Goal: Transaction & Acquisition: Purchase product/service

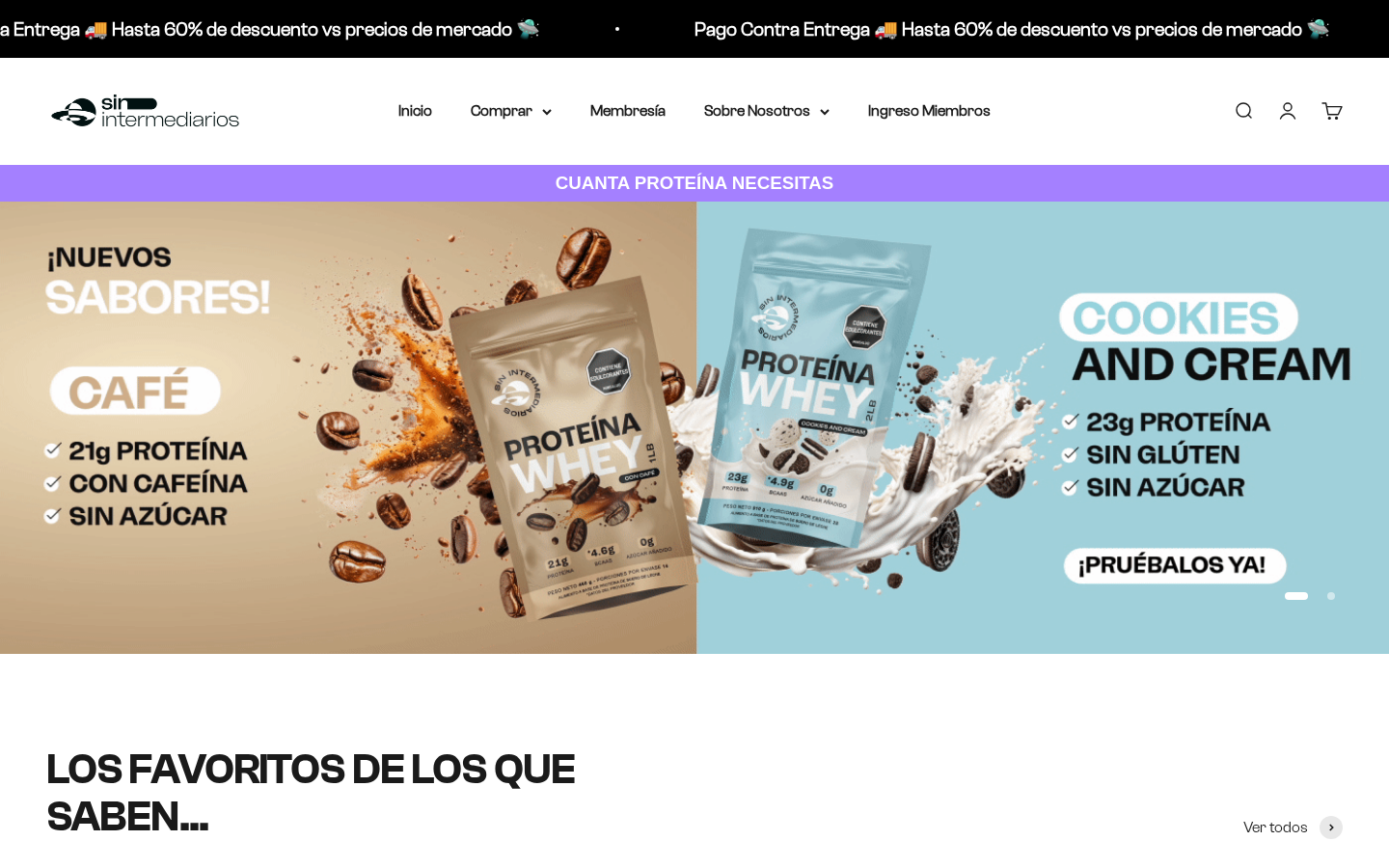
select select "Spanish"
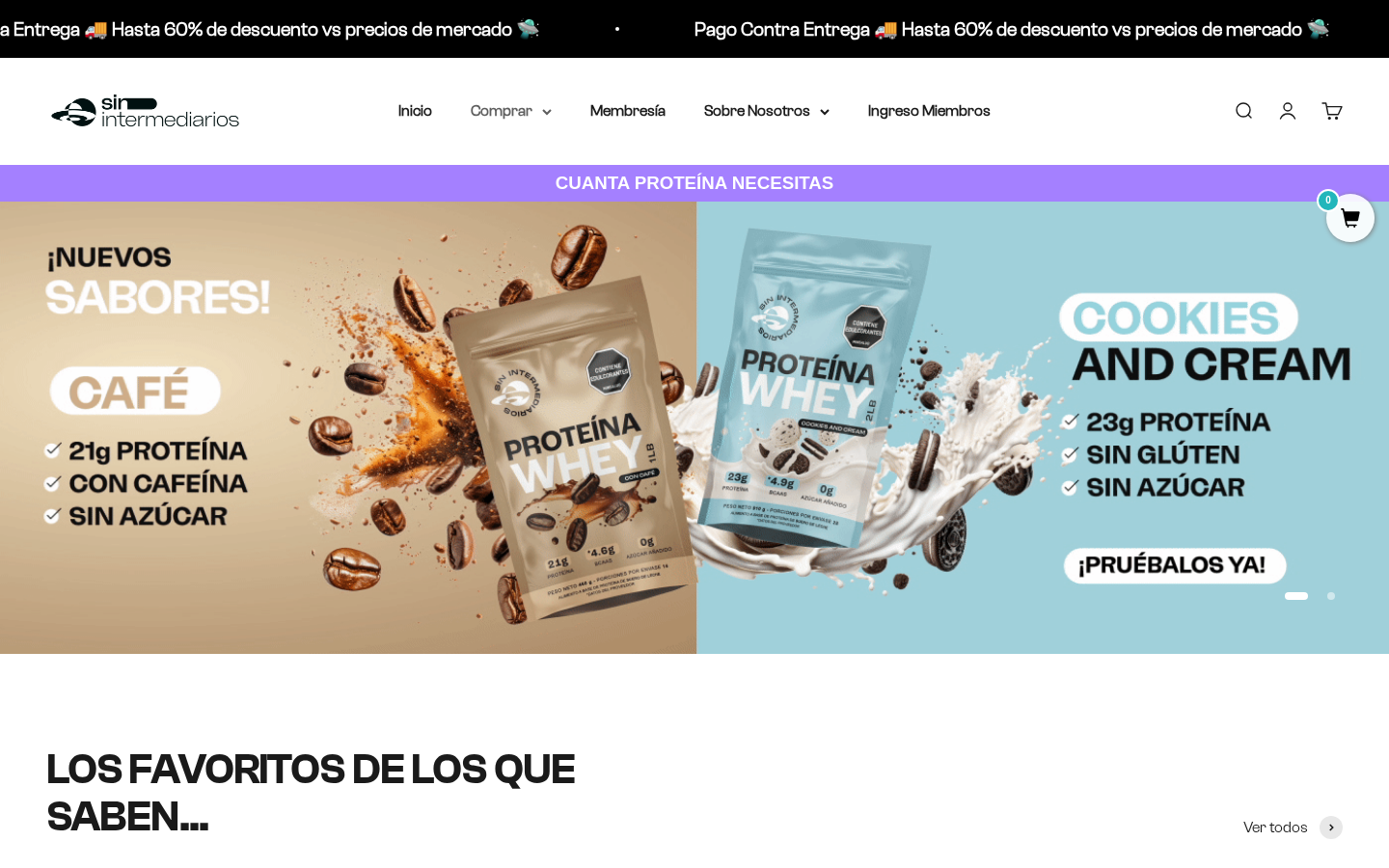
click at [521, 113] on summary "Comprar" at bounding box center [511, 110] width 81 height 25
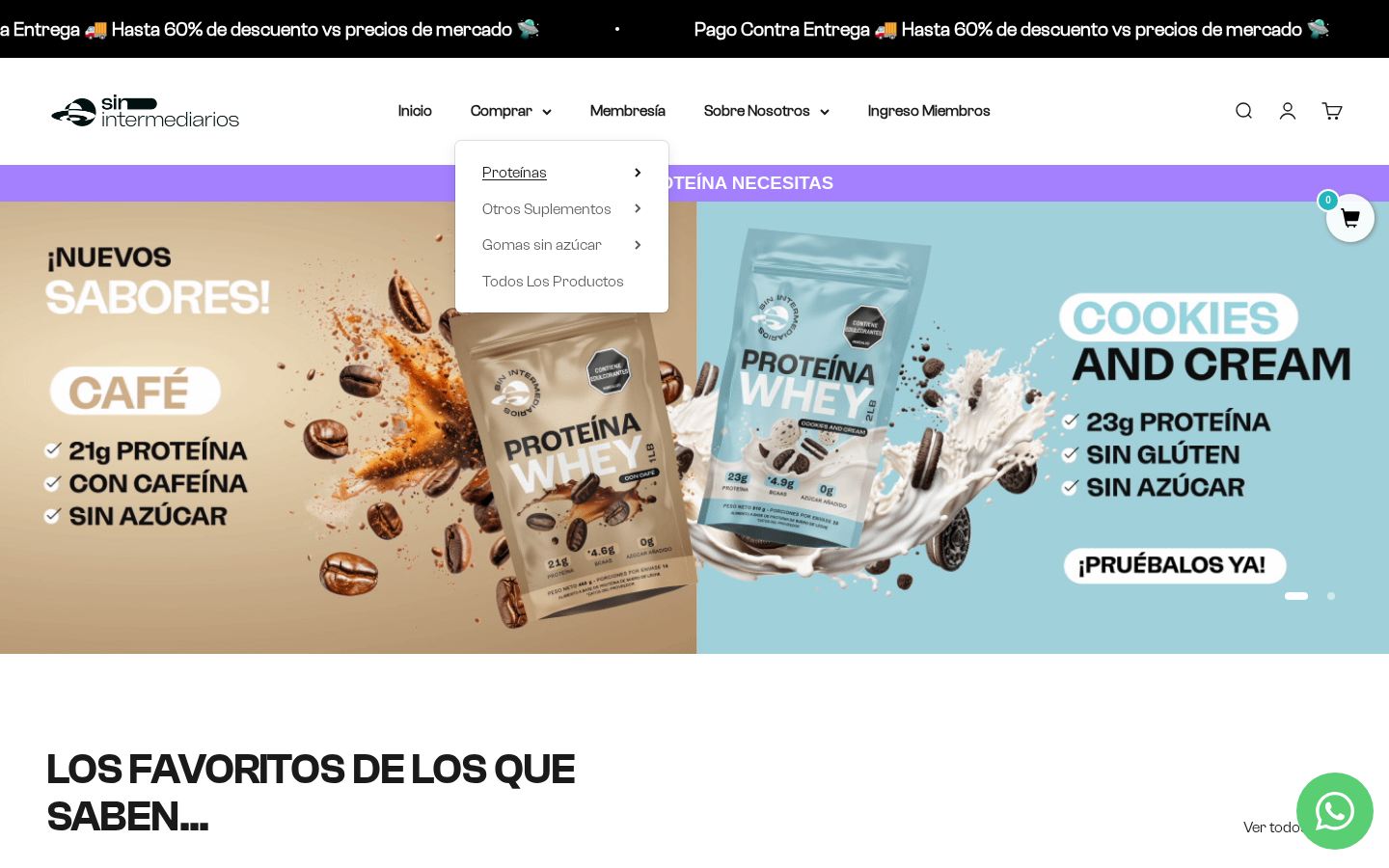
click at [636, 165] on summary "Proteínas" at bounding box center [561, 172] width 159 height 25
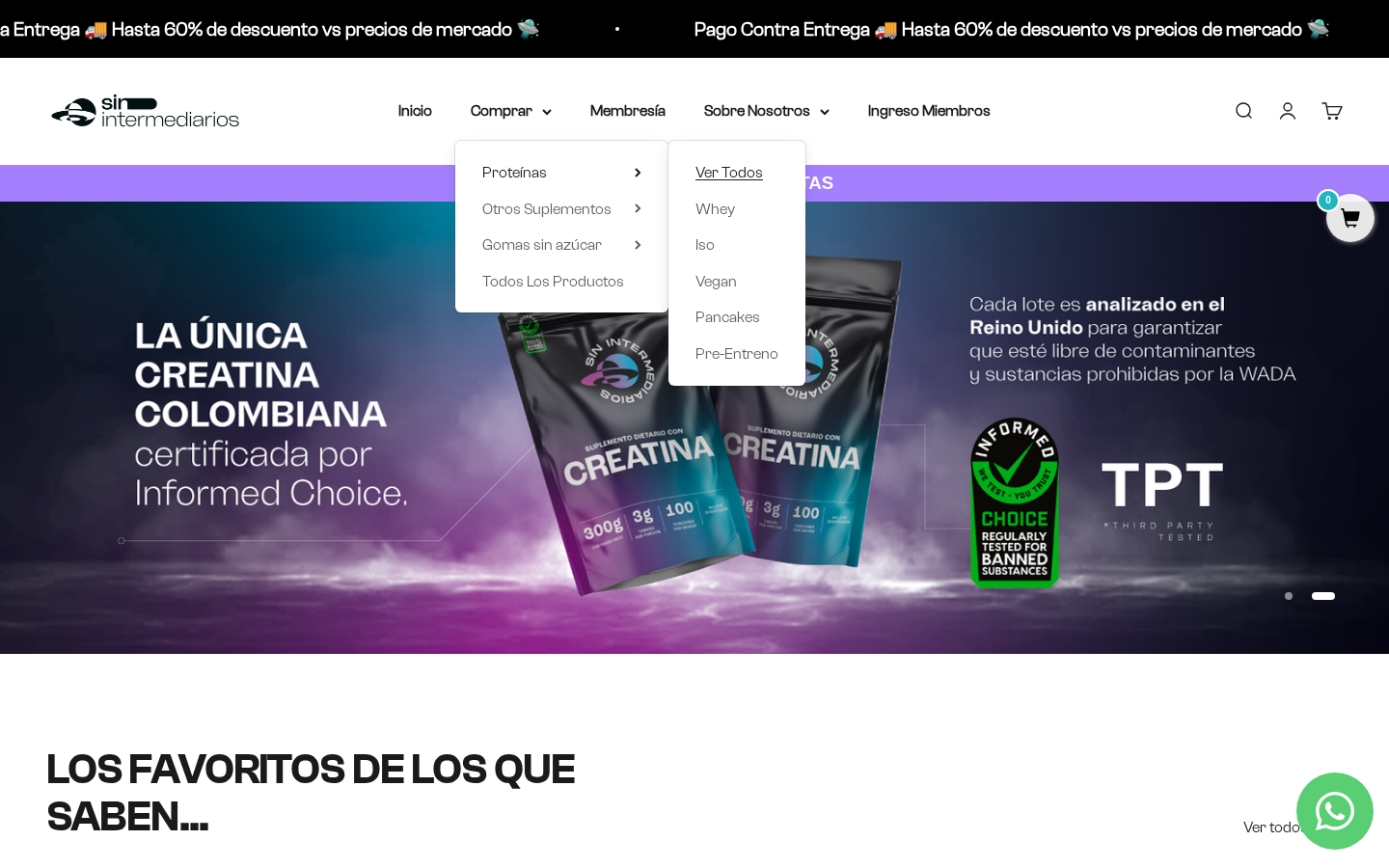
click at [734, 179] on span "Ver Todos" at bounding box center [729, 172] width 67 height 17
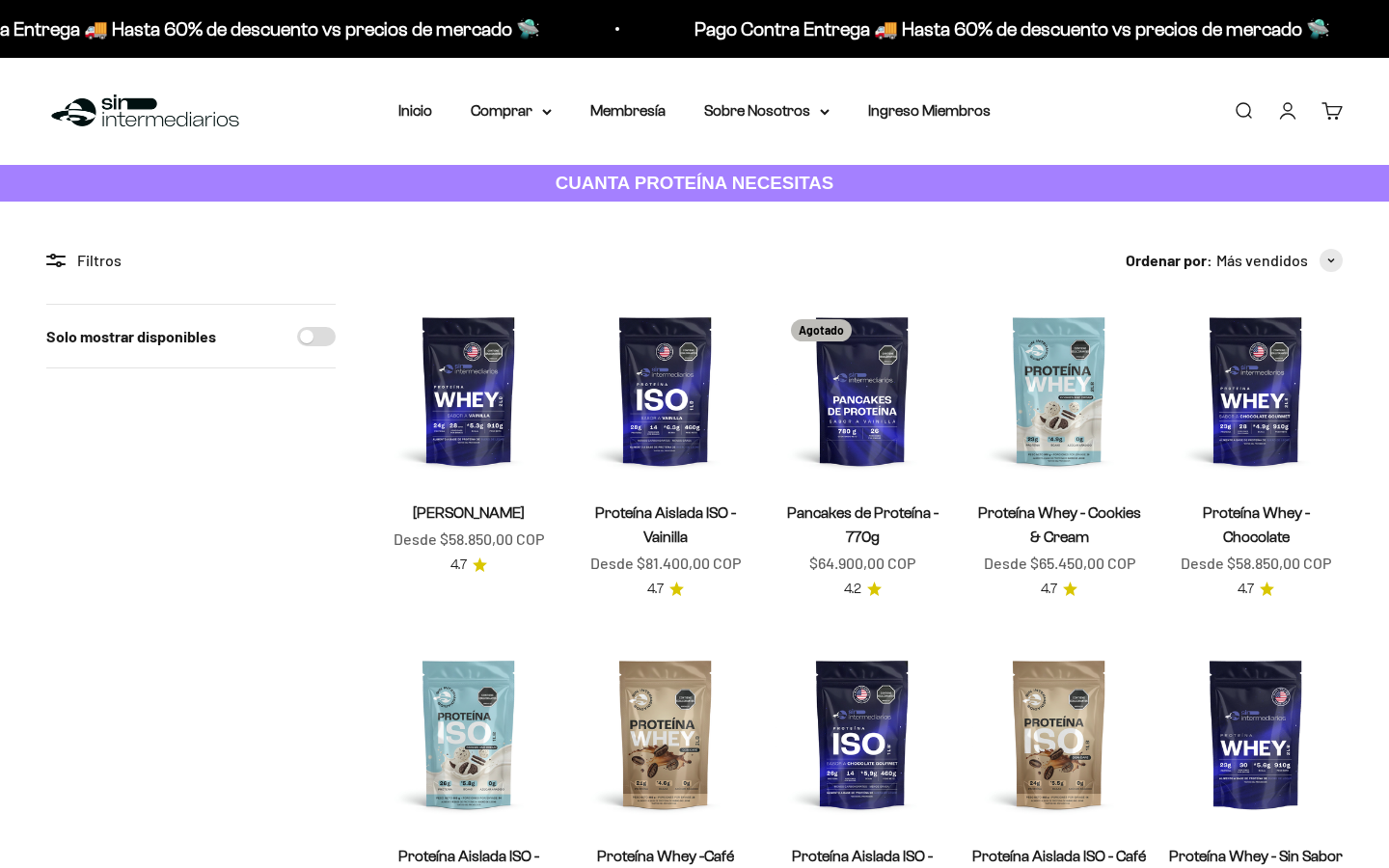
select select "Spanish"
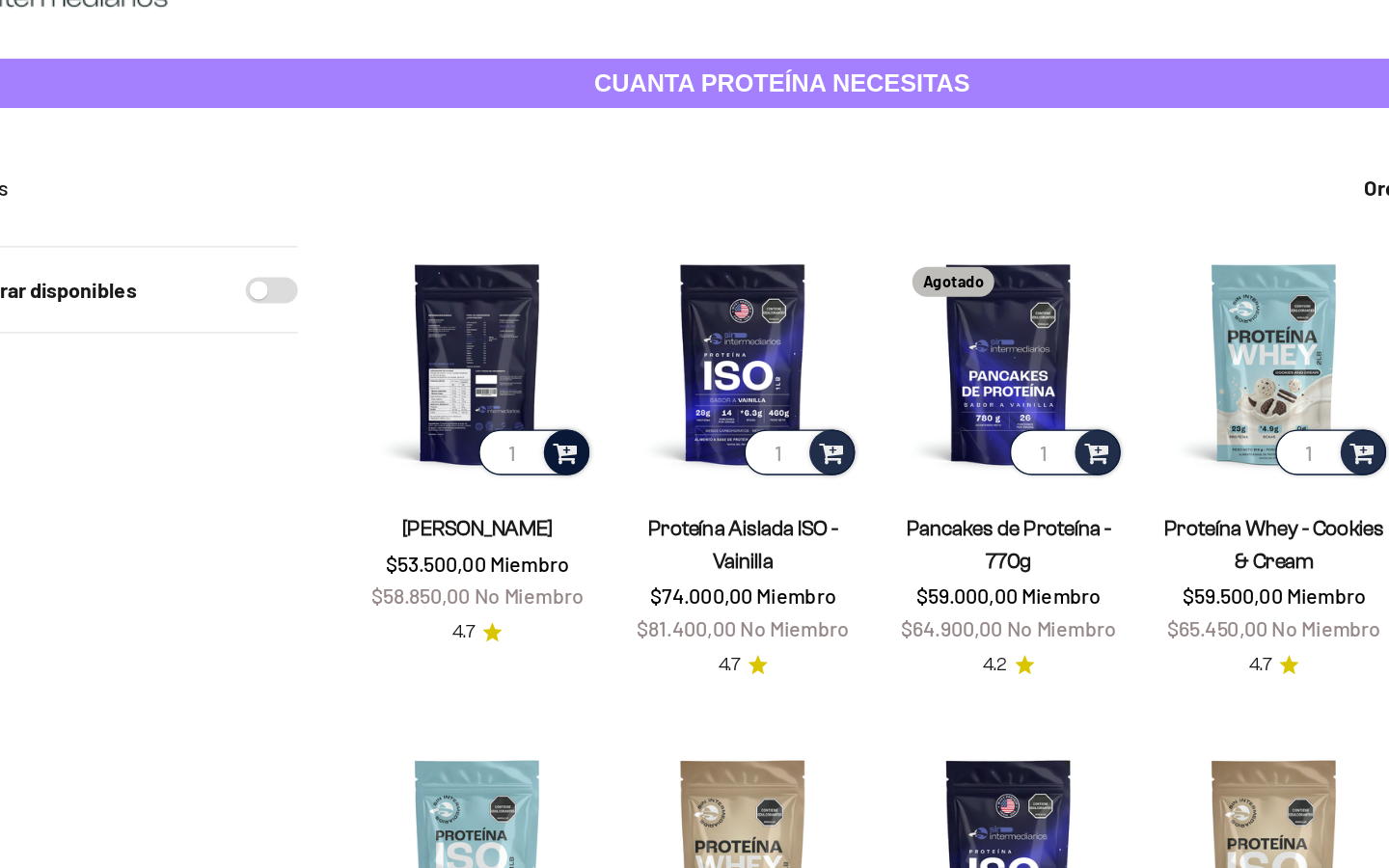
click at [539, 456] on span at bounding box center [534, 456] width 19 height 22
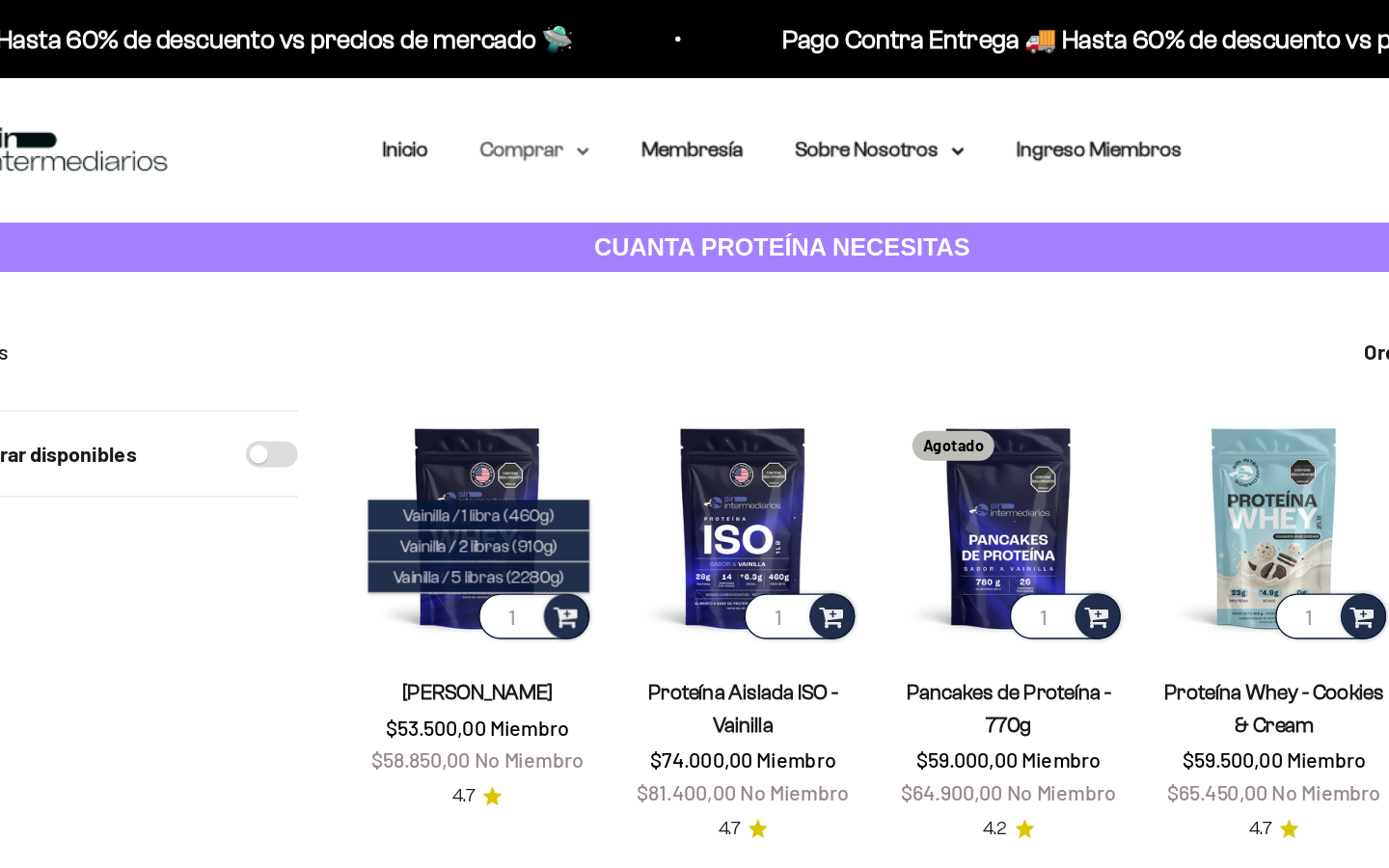
click at [529, 110] on summary "Comprar" at bounding box center [511, 110] width 81 height 25
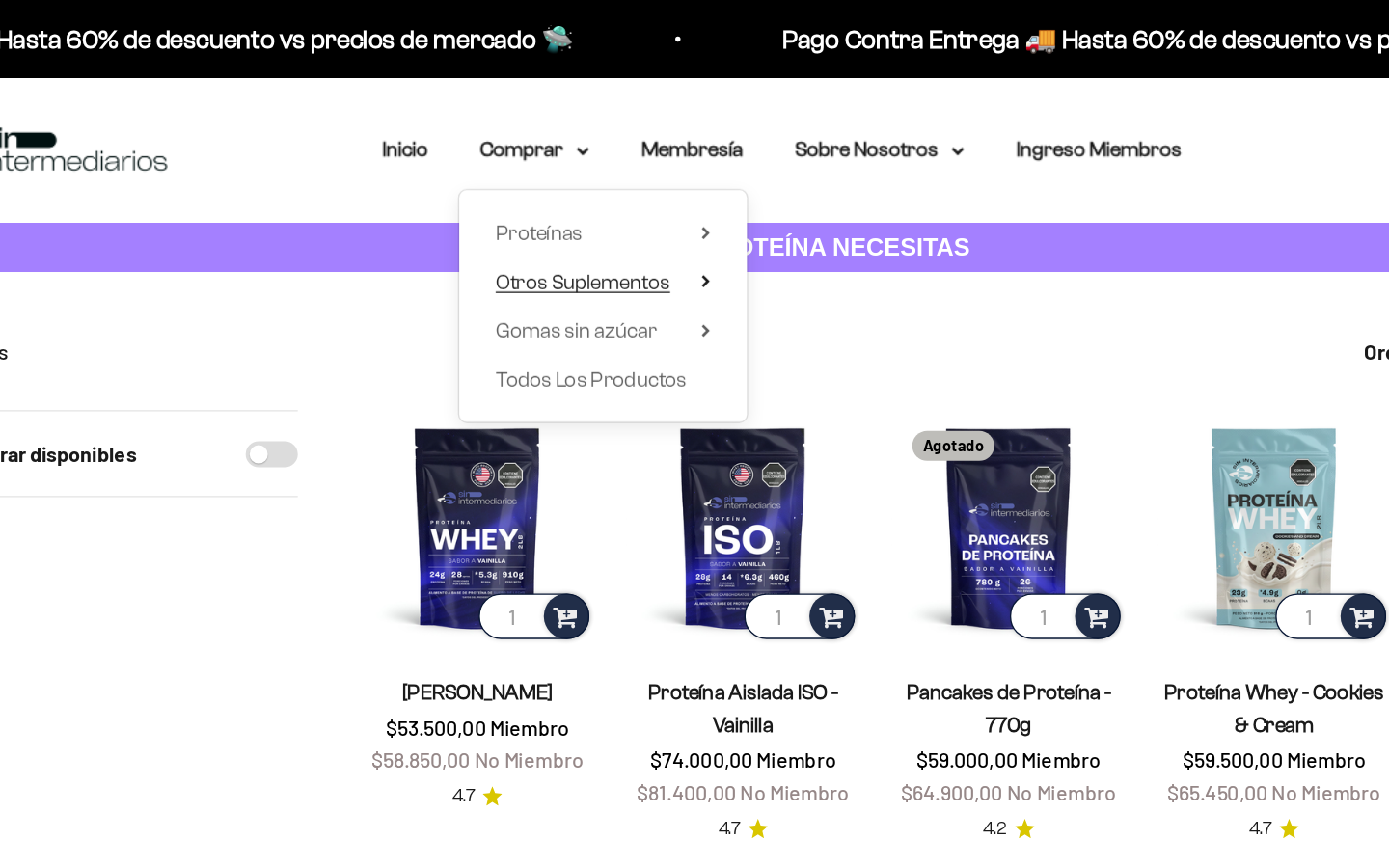
click at [632, 205] on summary "Otros Suplementos" at bounding box center [561, 208] width 159 height 25
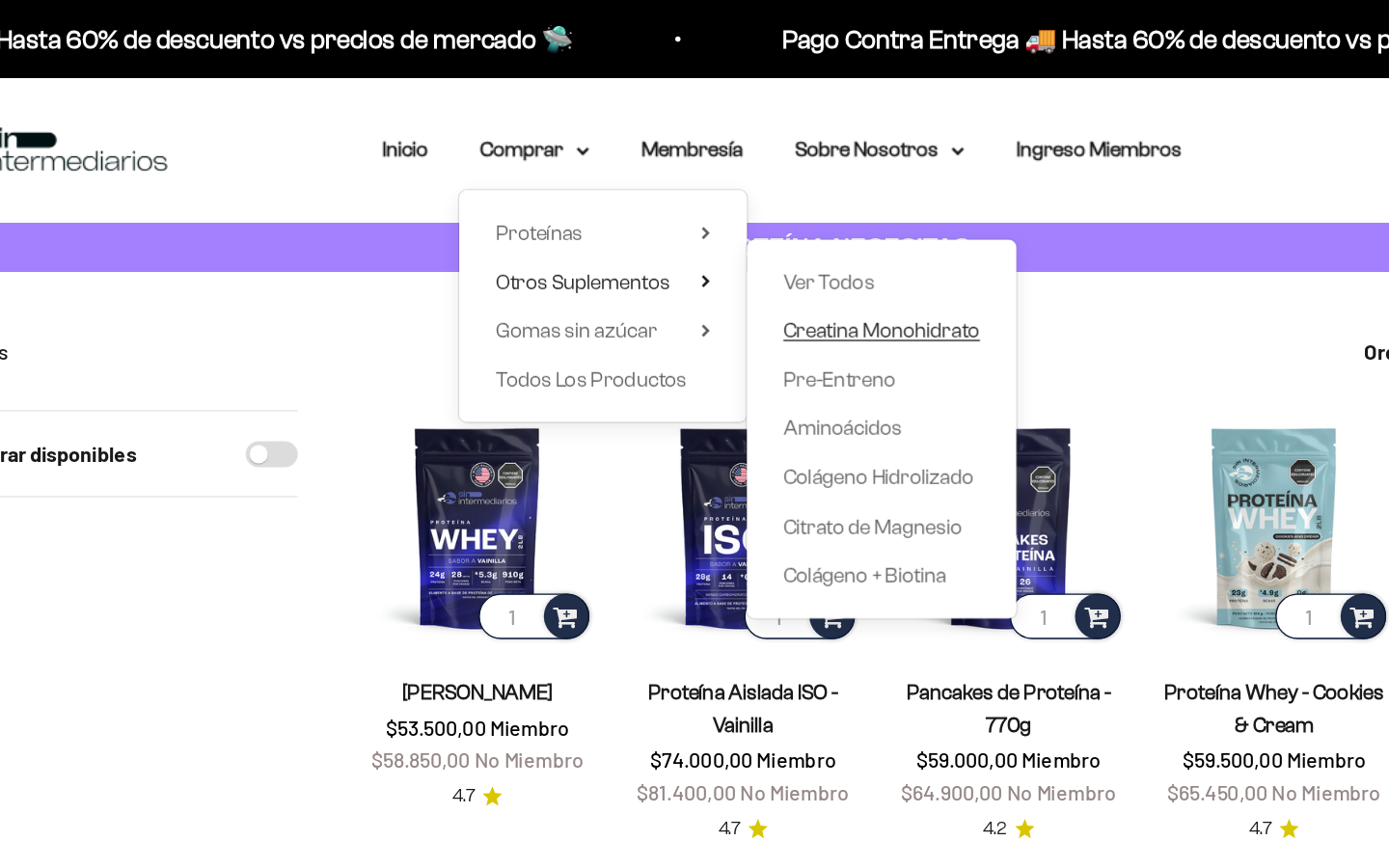
click at [748, 247] on span "Creatina Monohidrato" at bounding box center [768, 245] width 146 height 17
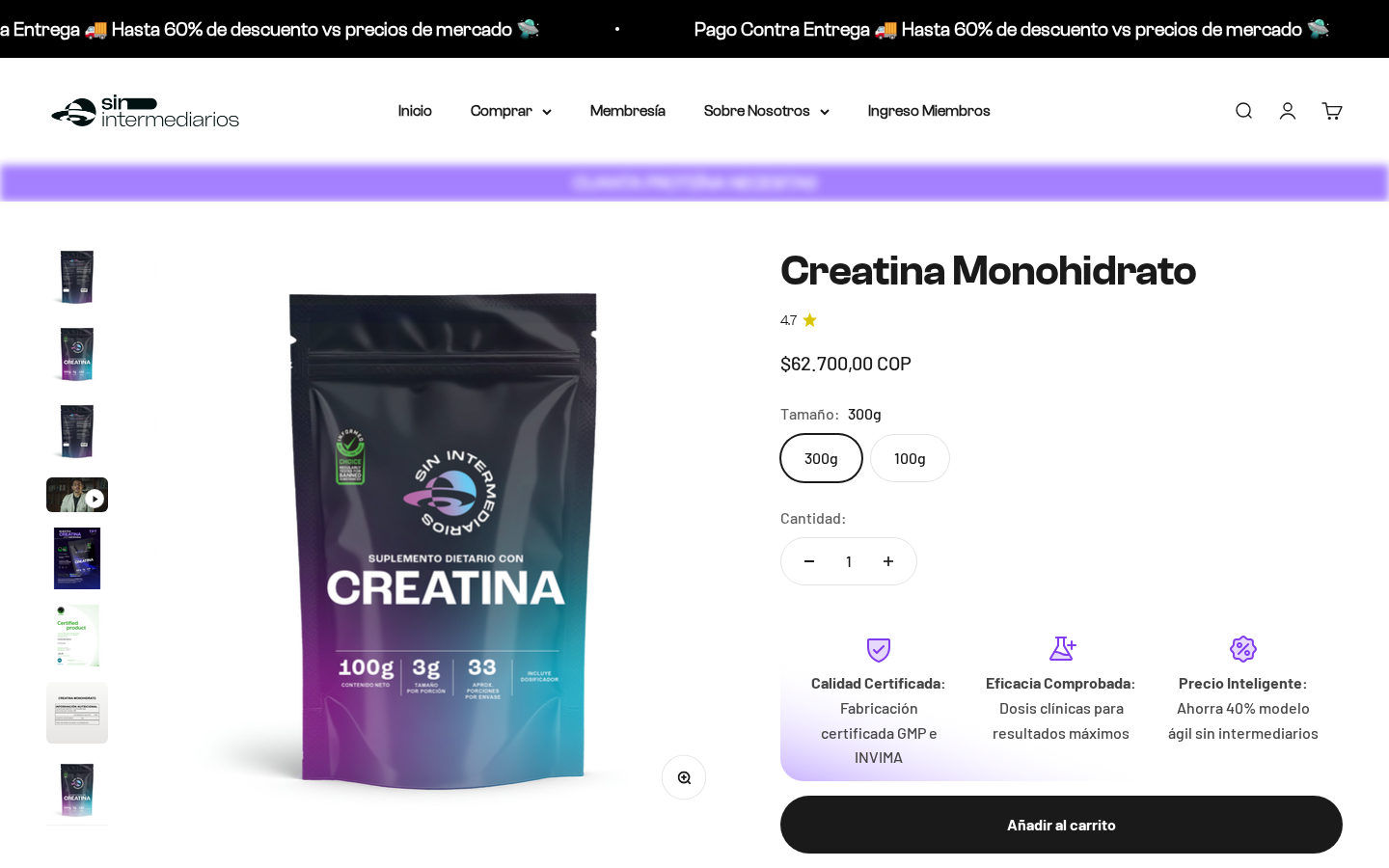
scroll to position [0, 4821]
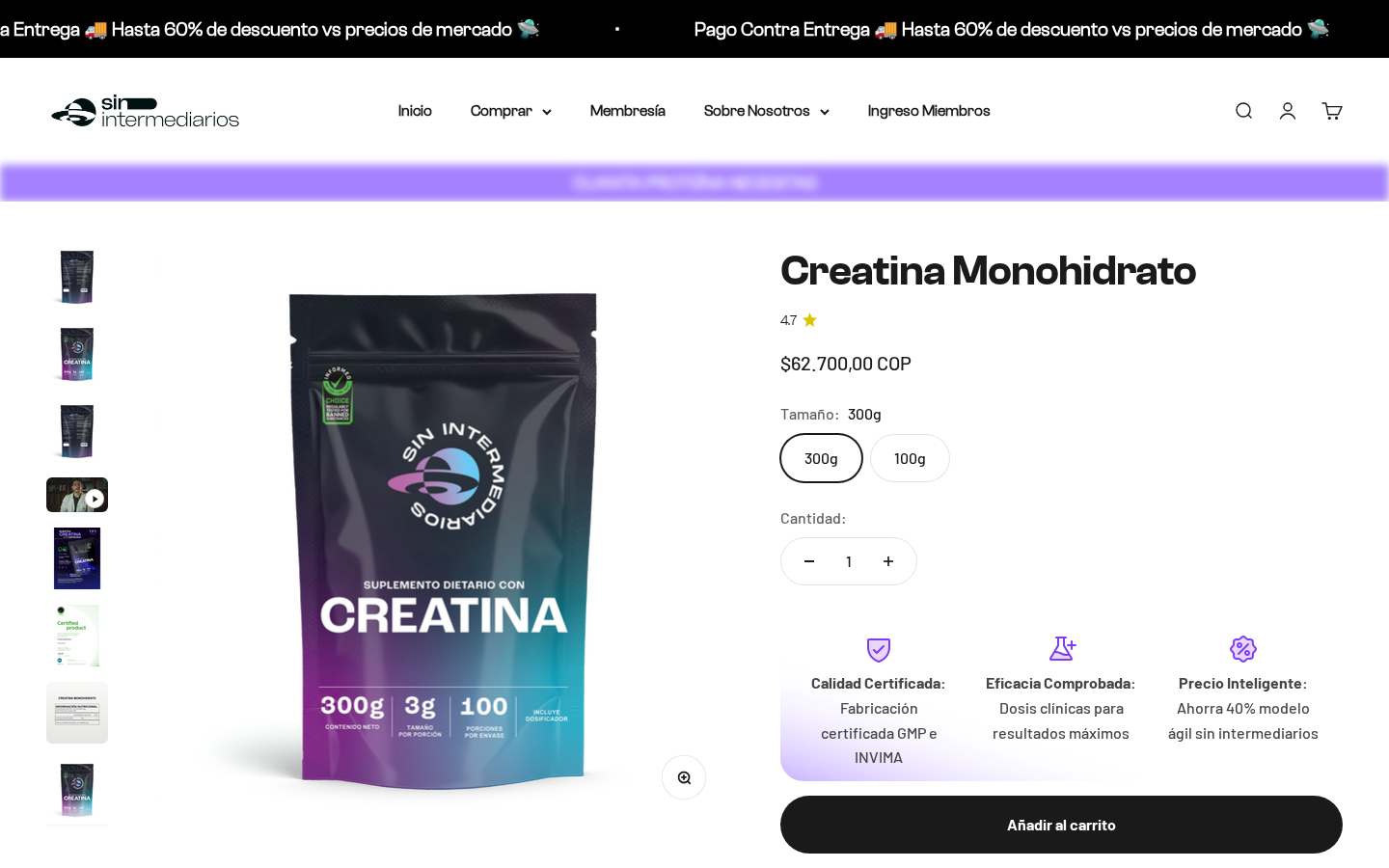
select select "Spanish"
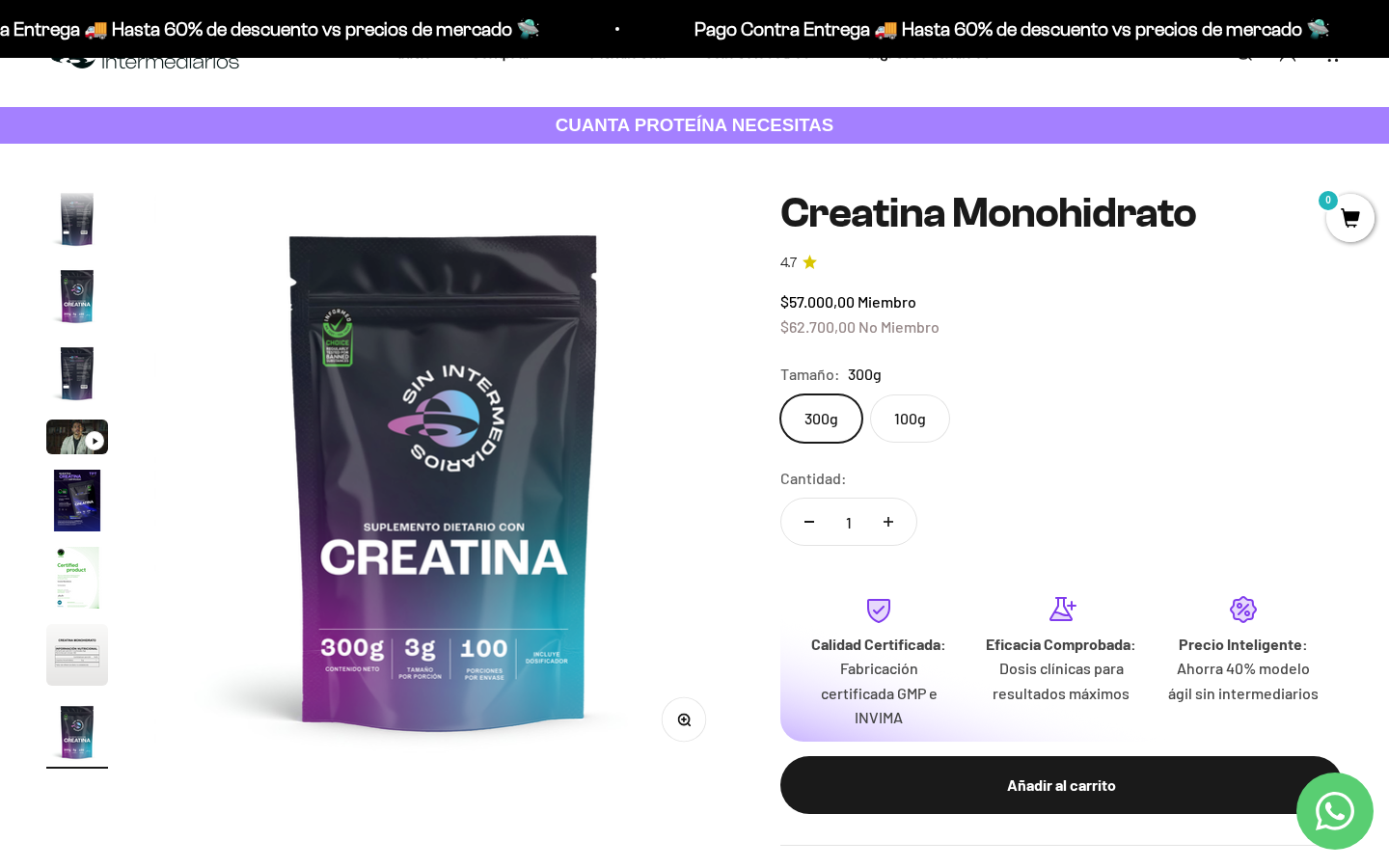
scroll to position [69, 0]
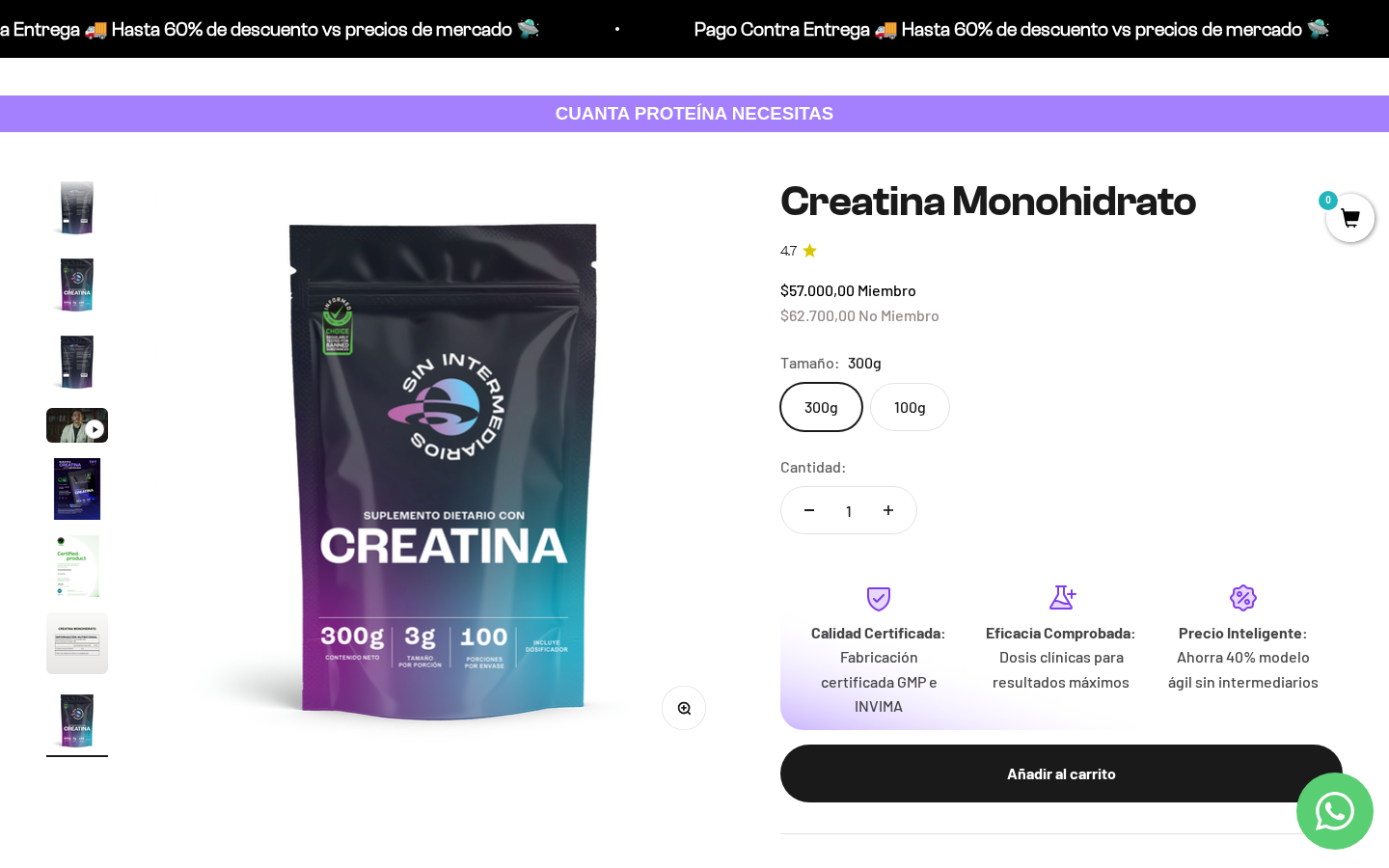
click at [895, 393] on label "100g" at bounding box center [910, 406] width 80 height 48
click at [780, 383] on input "100g" at bounding box center [779, 382] width 1 height 1
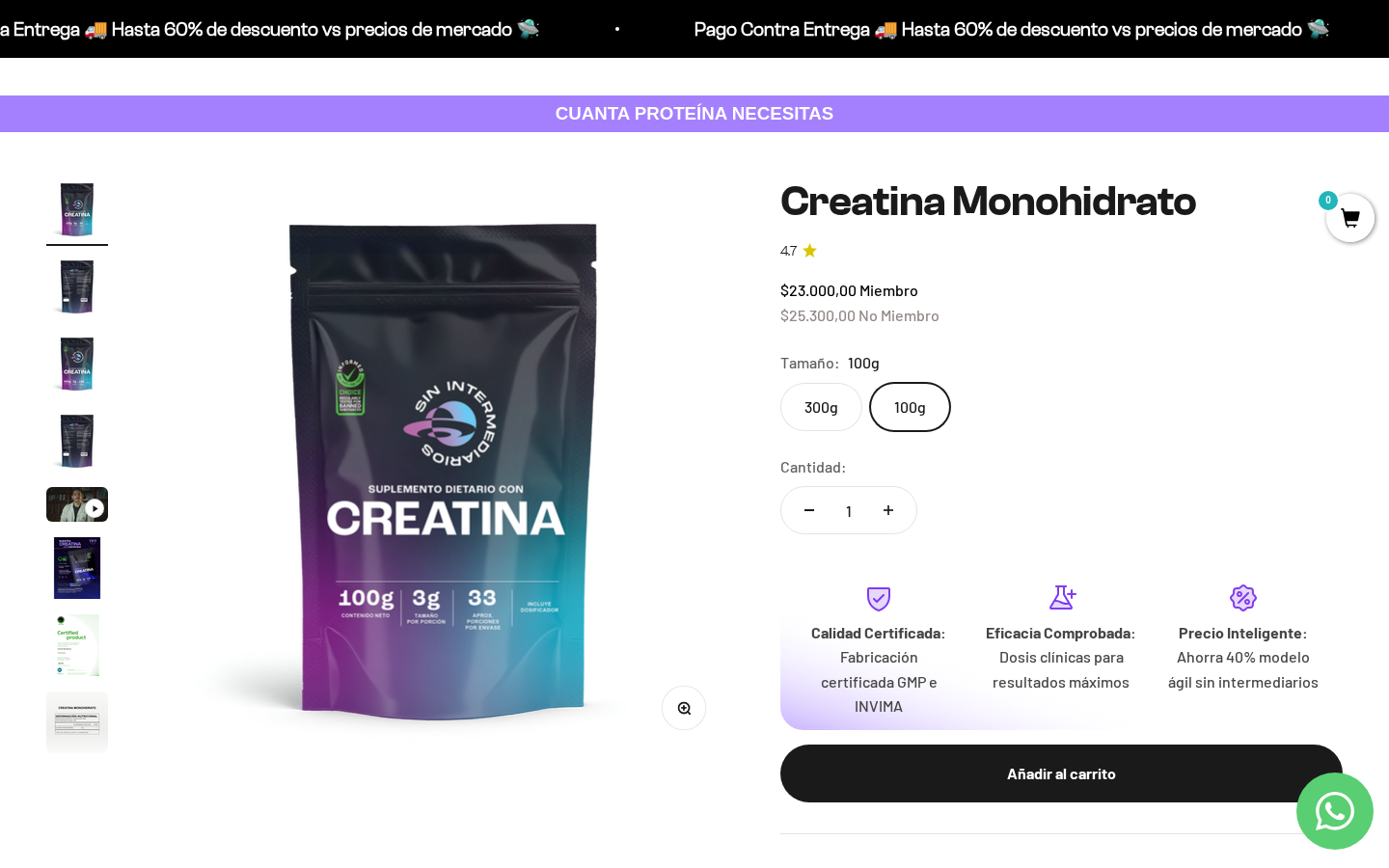
click at [854, 406] on label "300g" at bounding box center [821, 406] width 82 height 48
click at [780, 383] on input "300g" at bounding box center [779, 382] width 1 height 1
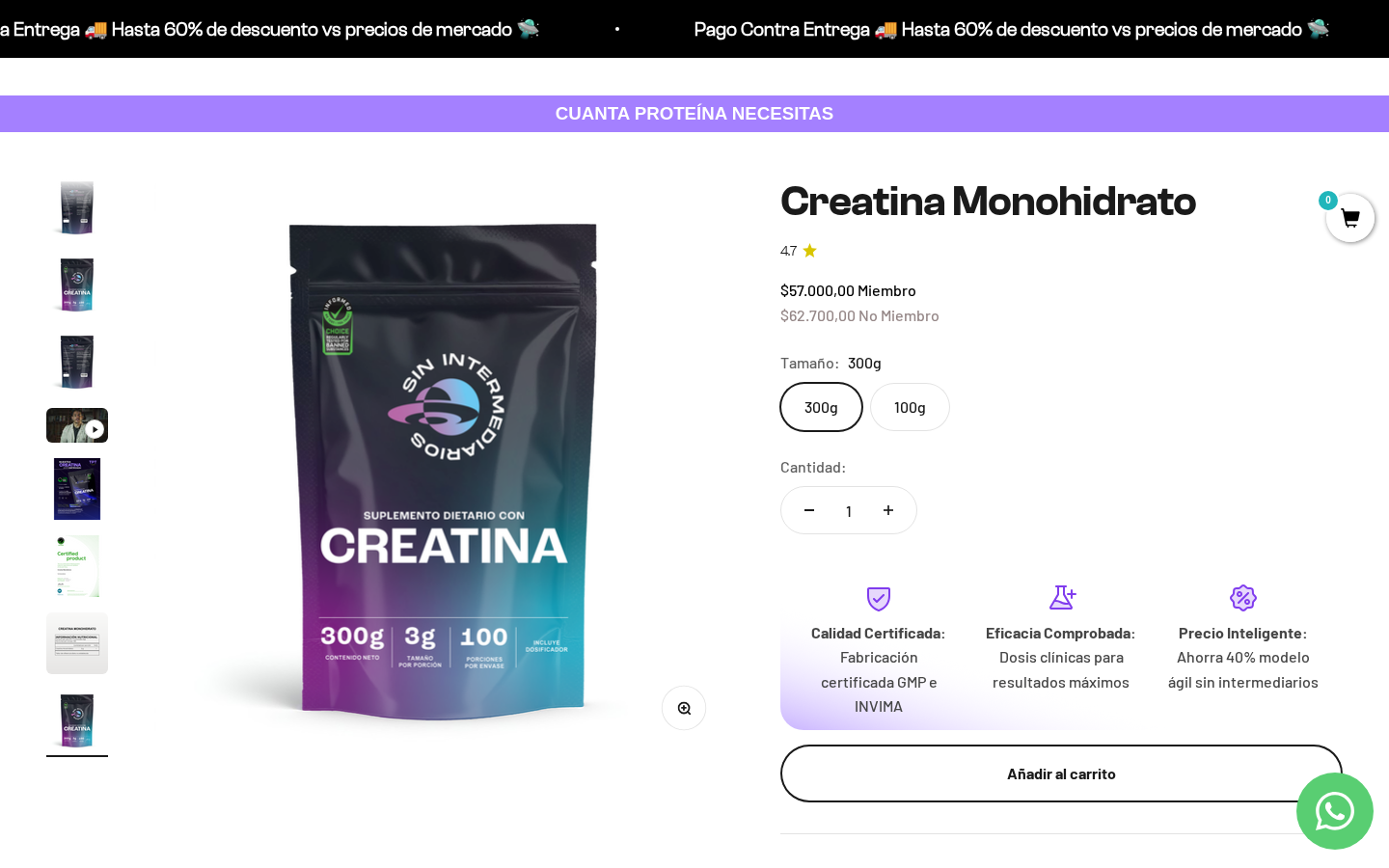
click at [954, 788] on button "Añadir al carrito" at bounding box center [1061, 773] width 562 height 58
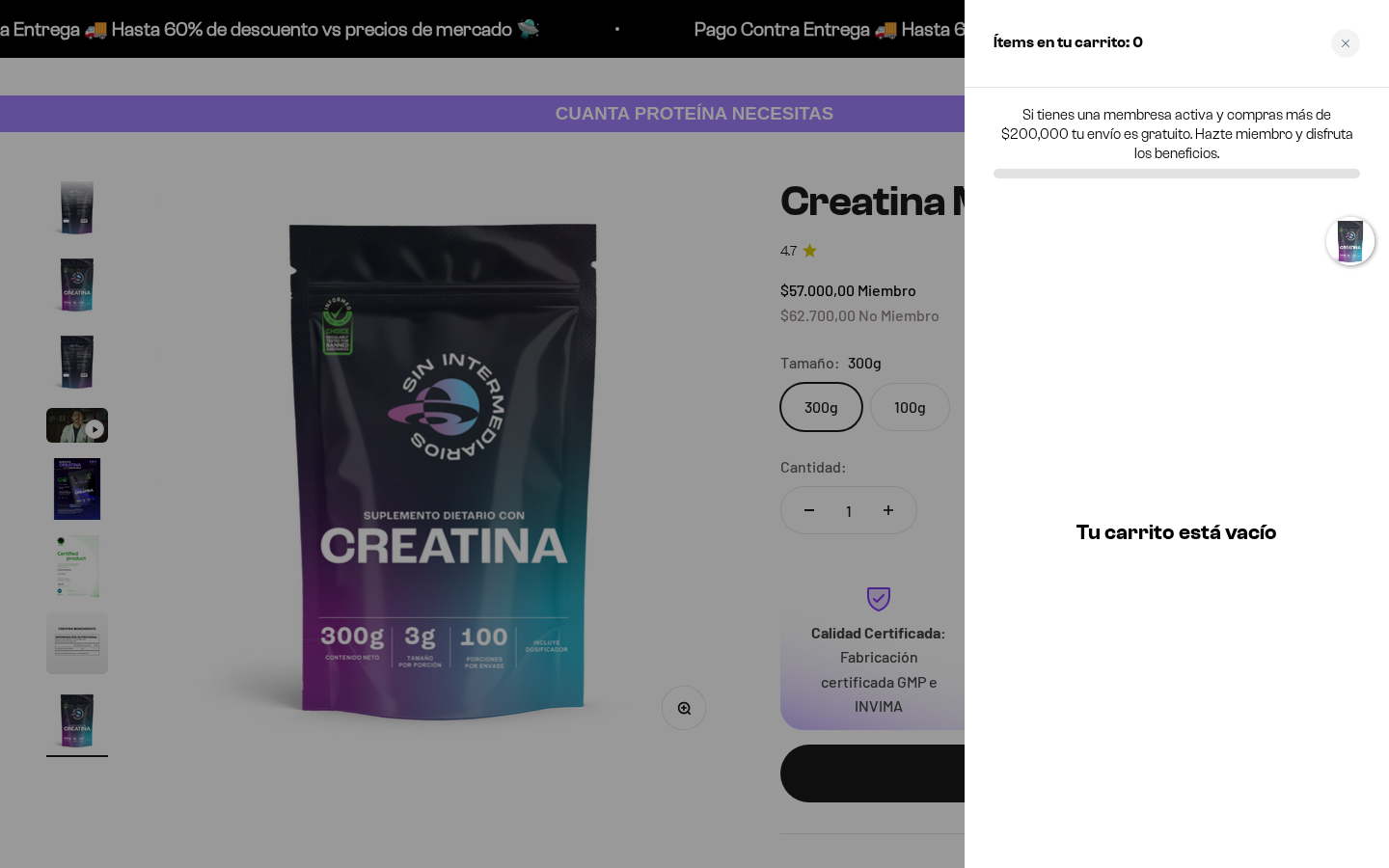
click at [740, 228] on div at bounding box center [694, 434] width 1389 height 868
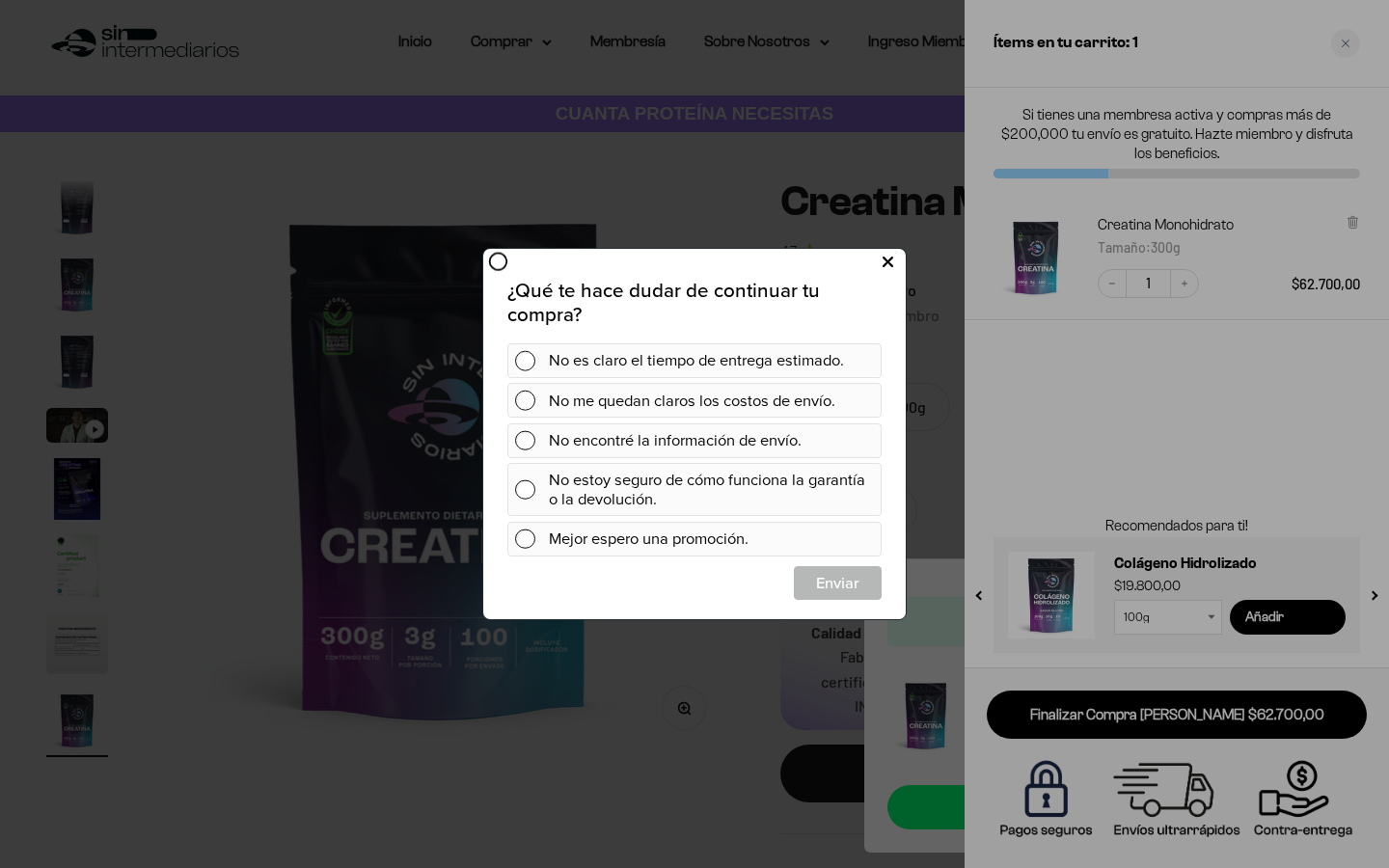
click at [884, 273] on icon at bounding box center [888, 262] width 11 height 26
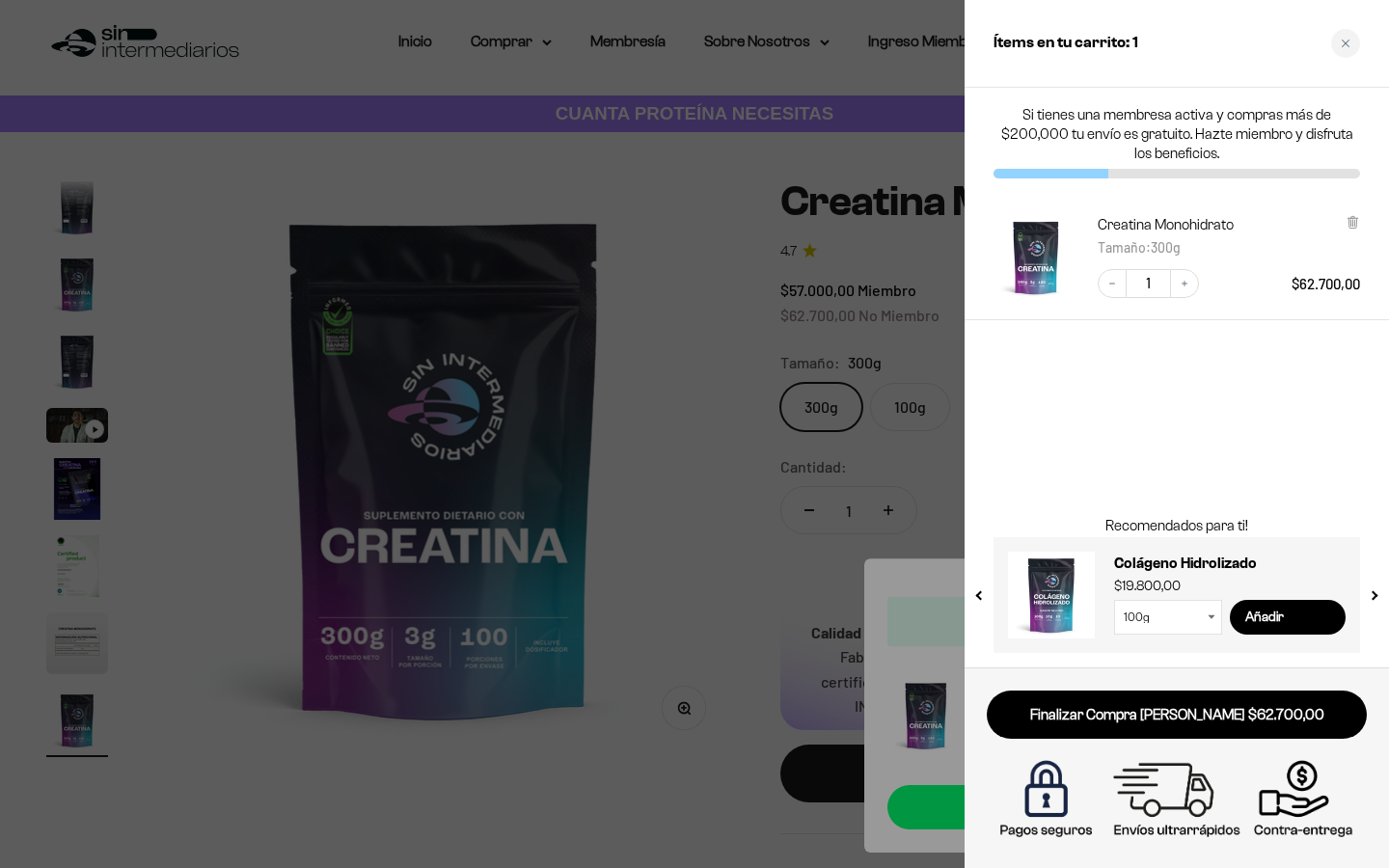
click at [853, 315] on div at bounding box center [694, 434] width 1389 height 868
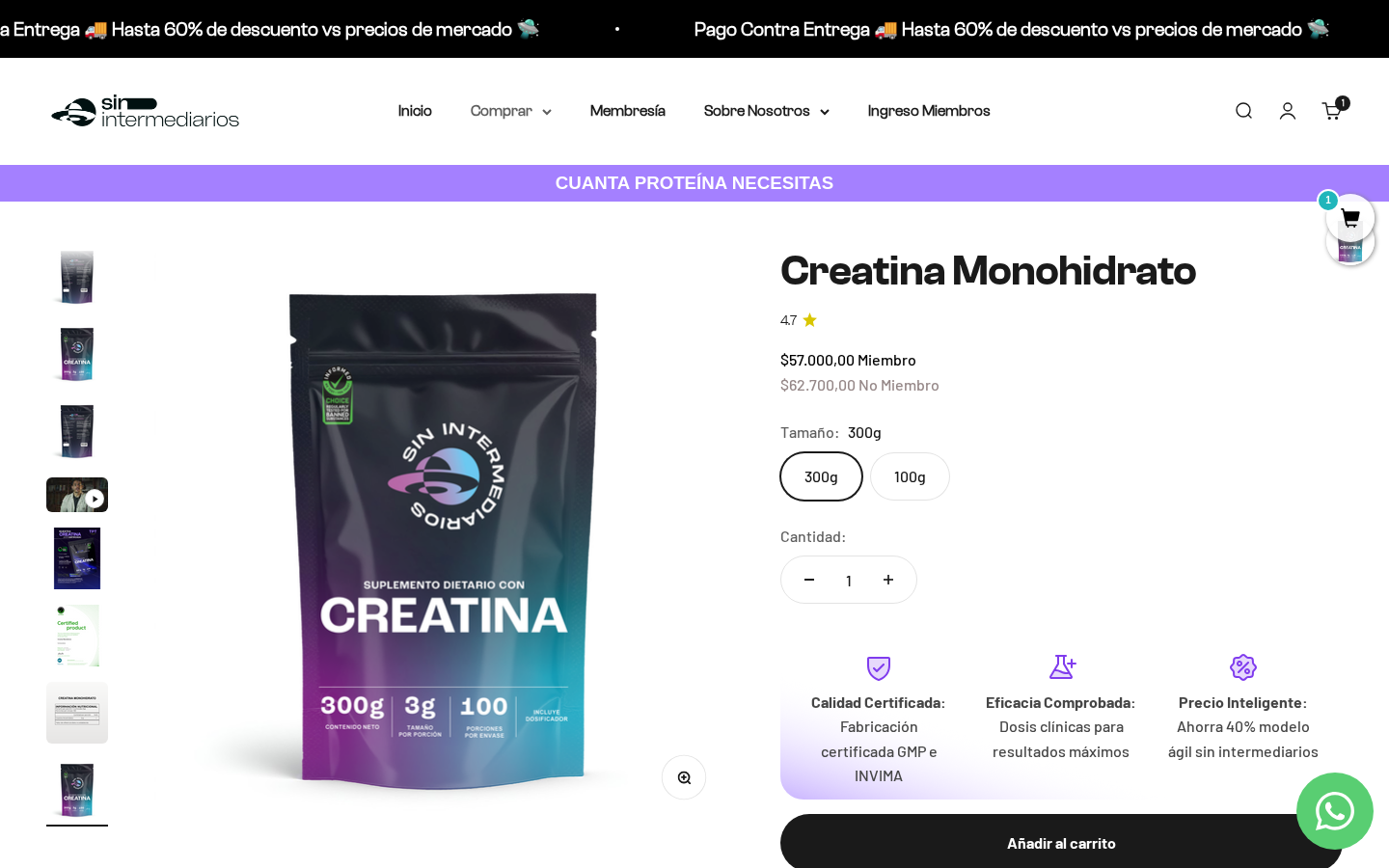
click at [516, 111] on summary "Comprar" at bounding box center [511, 110] width 81 height 25
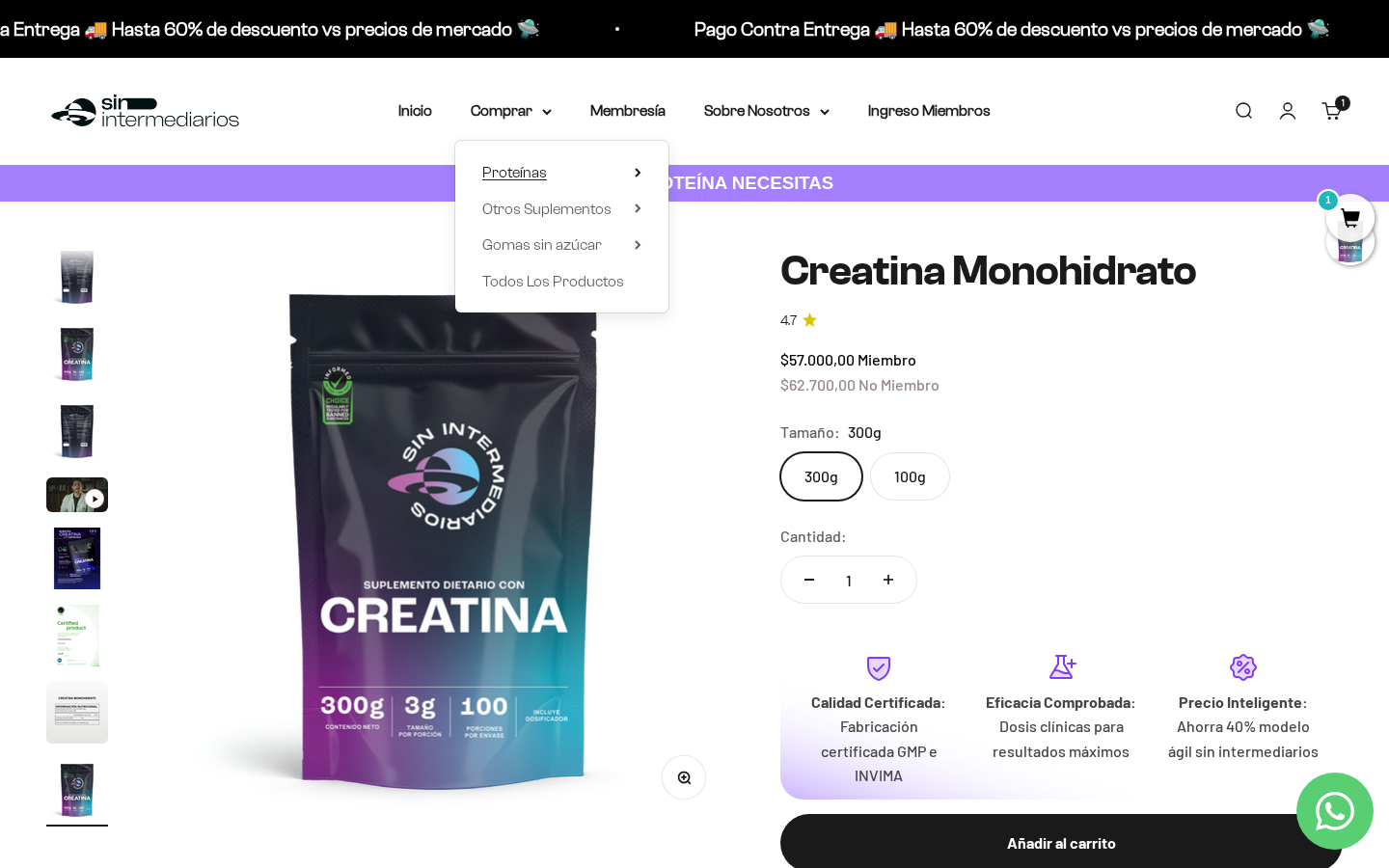
click at [527, 164] on span "Proteínas" at bounding box center [515, 172] width 65 height 17
click at [710, 208] on span "Whey" at bounding box center [715, 208] width 39 height 17
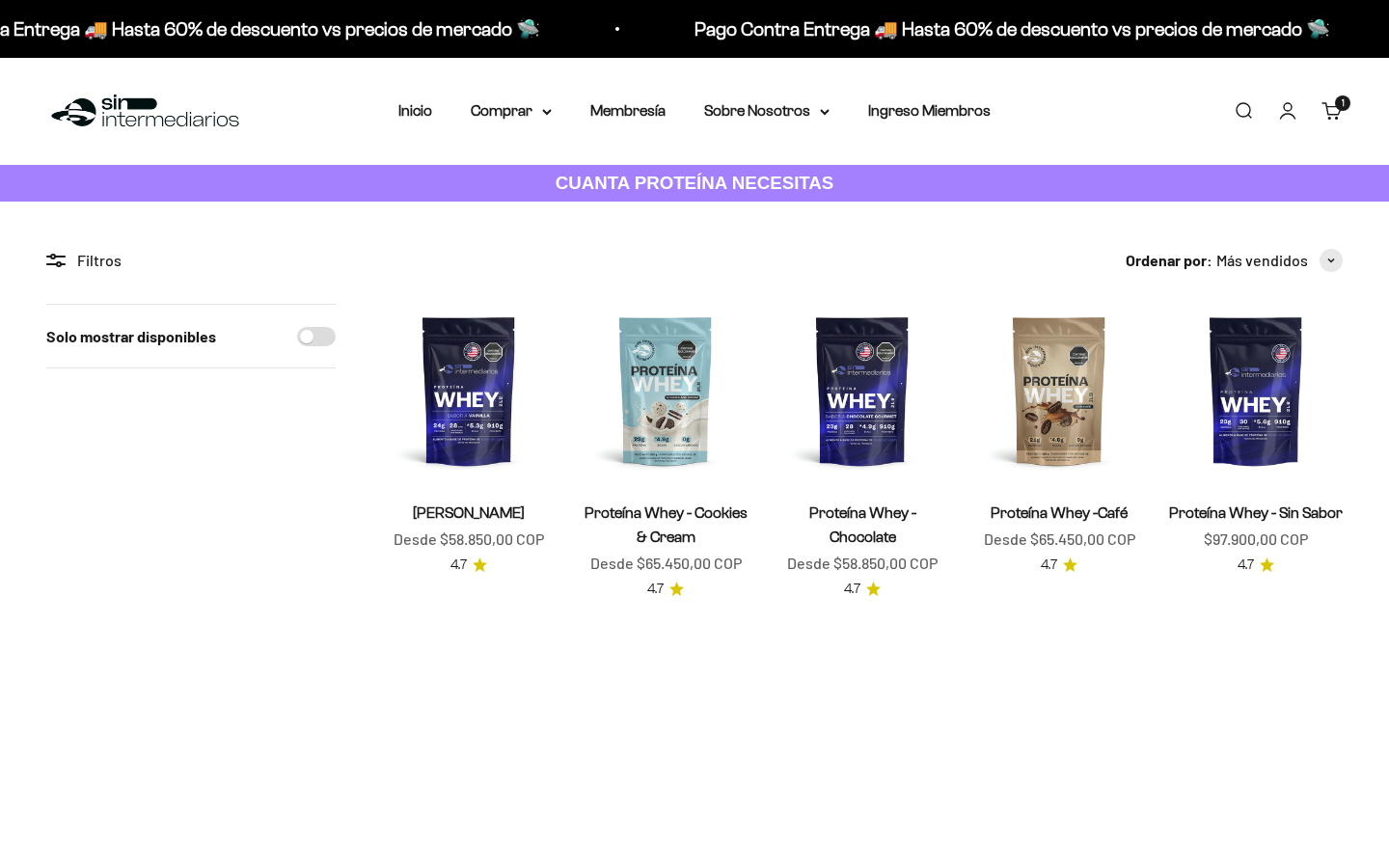
select select "Spanish"
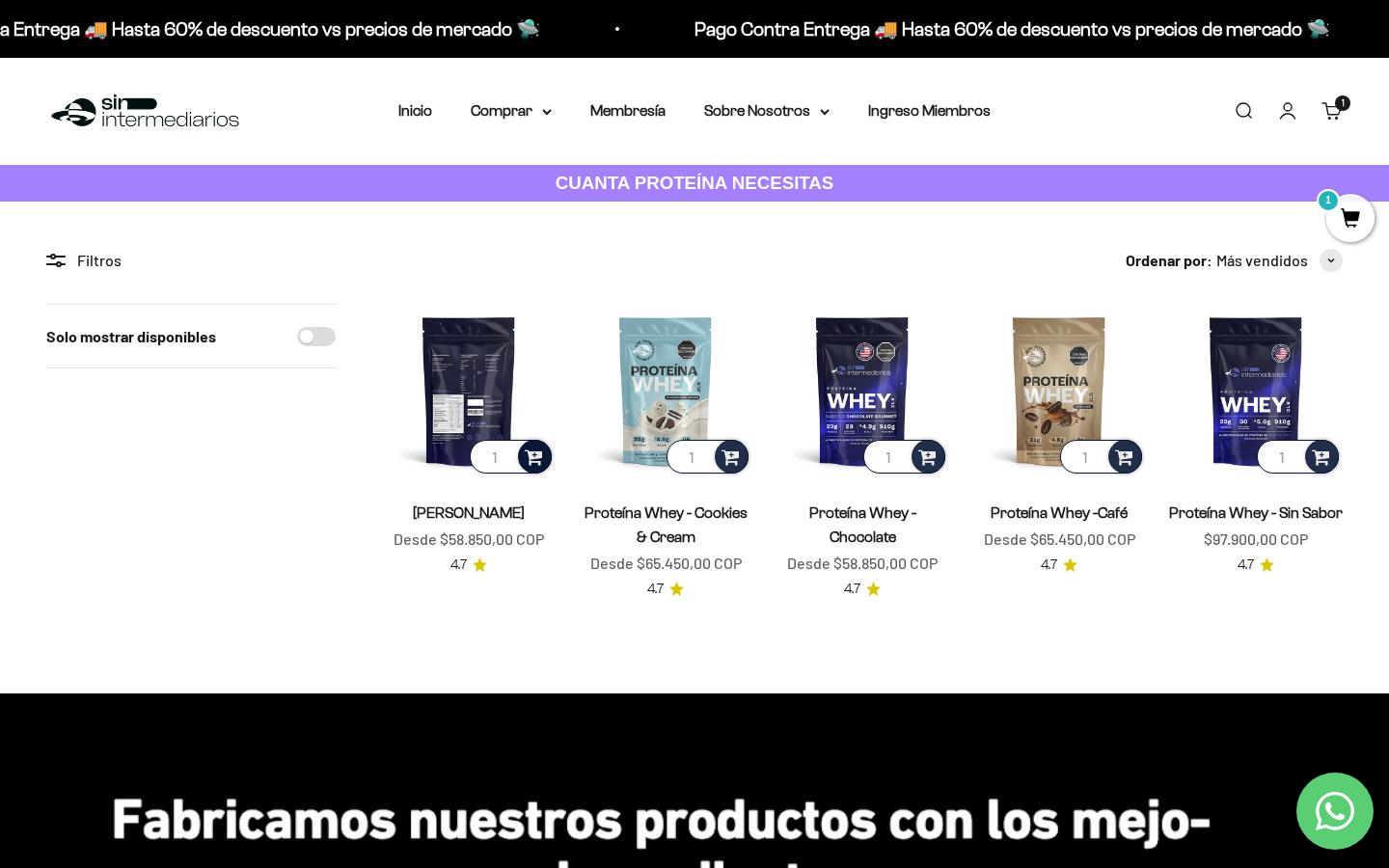
click at [535, 460] on span at bounding box center [534, 456] width 19 height 22
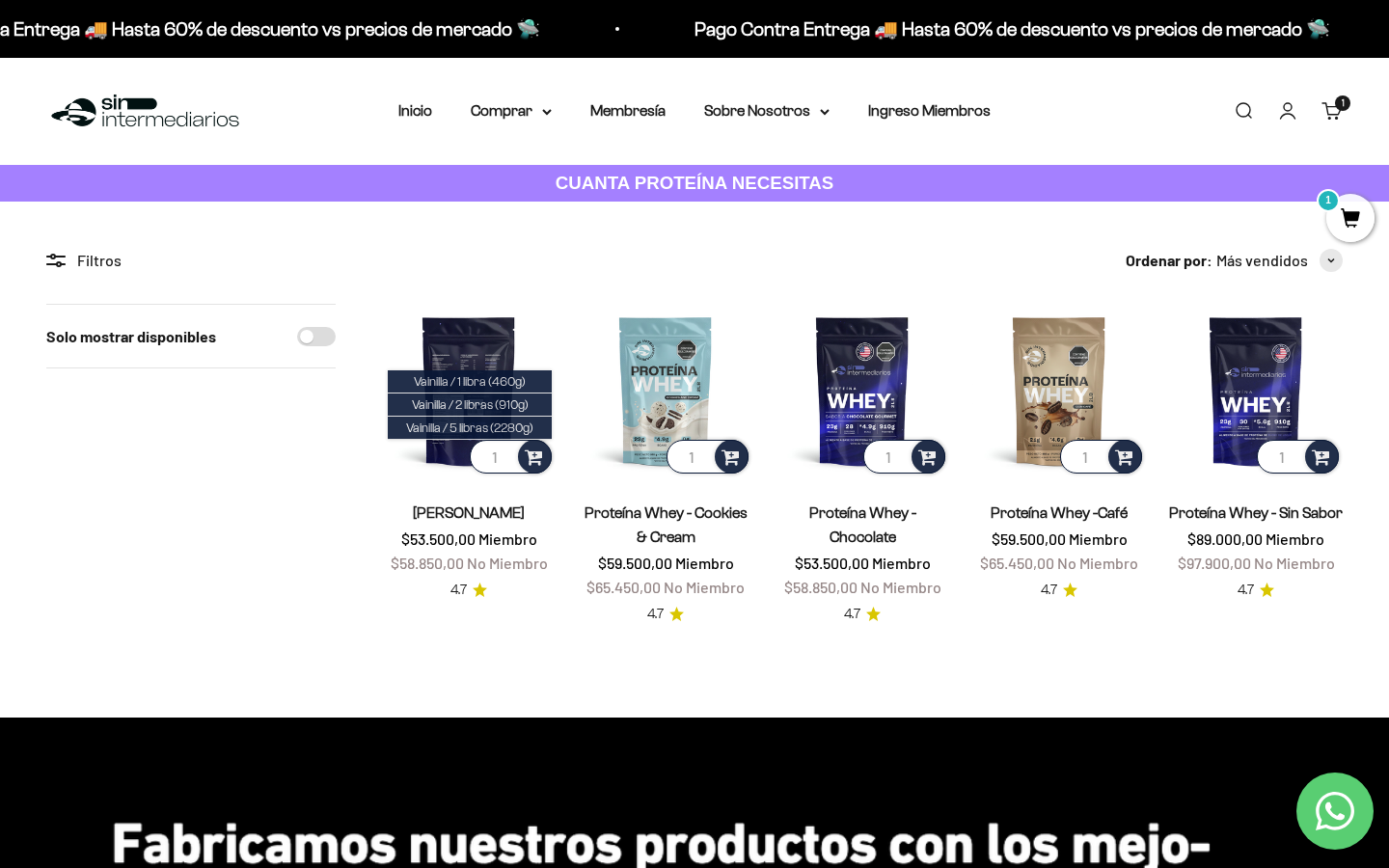
click at [491, 339] on img at bounding box center [469, 391] width 174 height 174
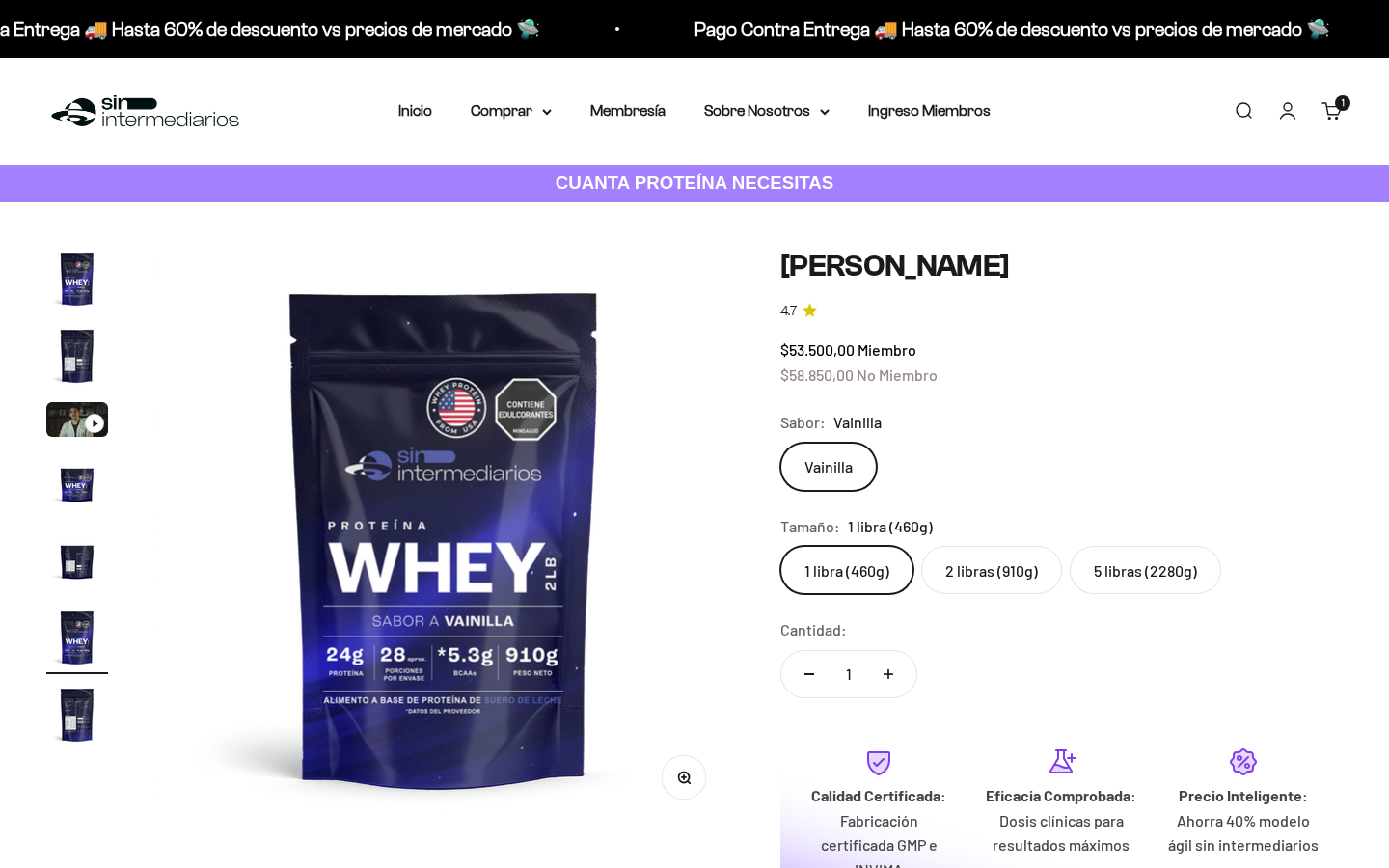
select select "Spanish"
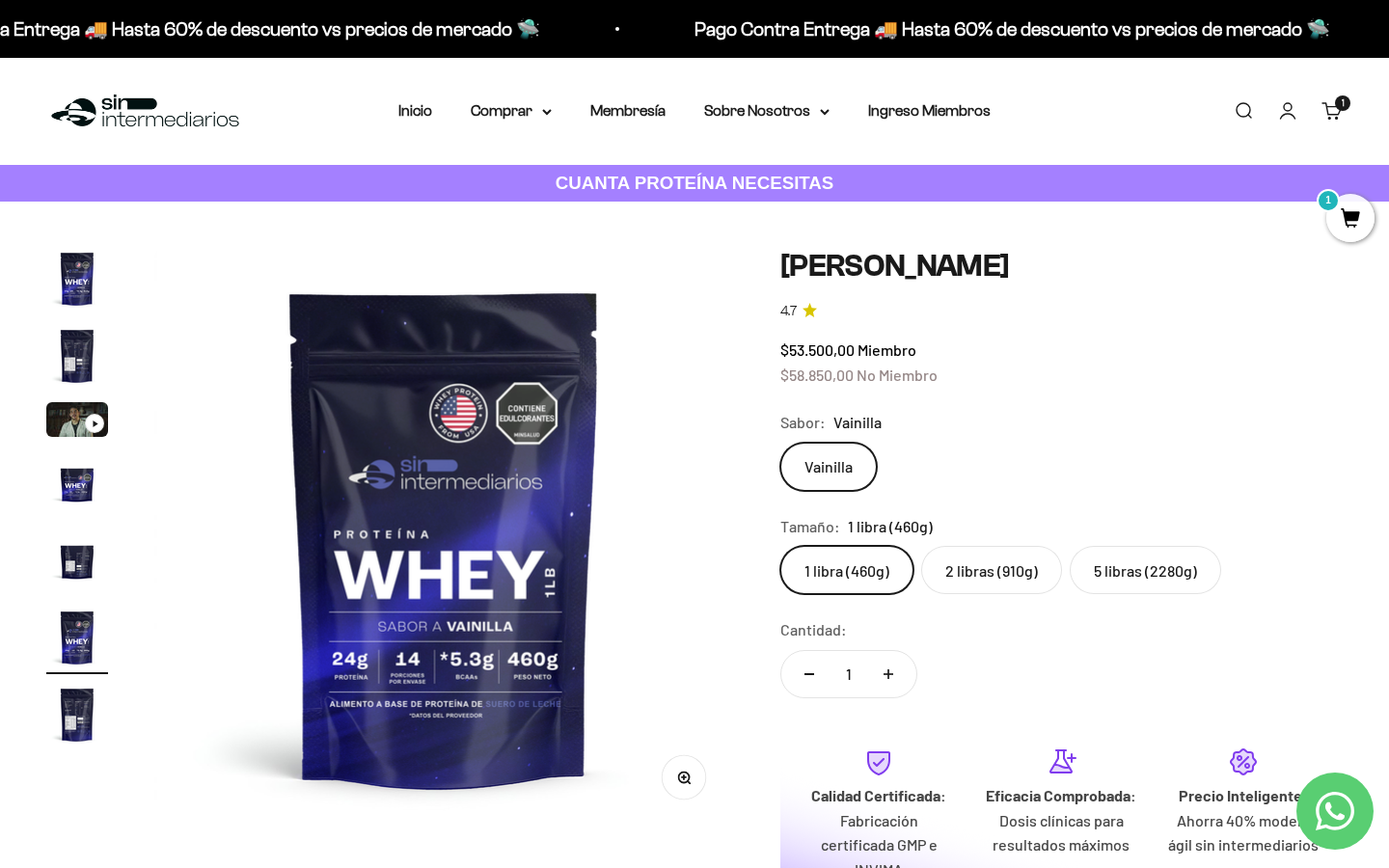
click at [957, 561] on label "2 libras (910g)" at bounding box center [991, 569] width 141 height 48
click at [780, 545] on input "2 libras (910g)" at bounding box center [779, 544] width 1 height 1
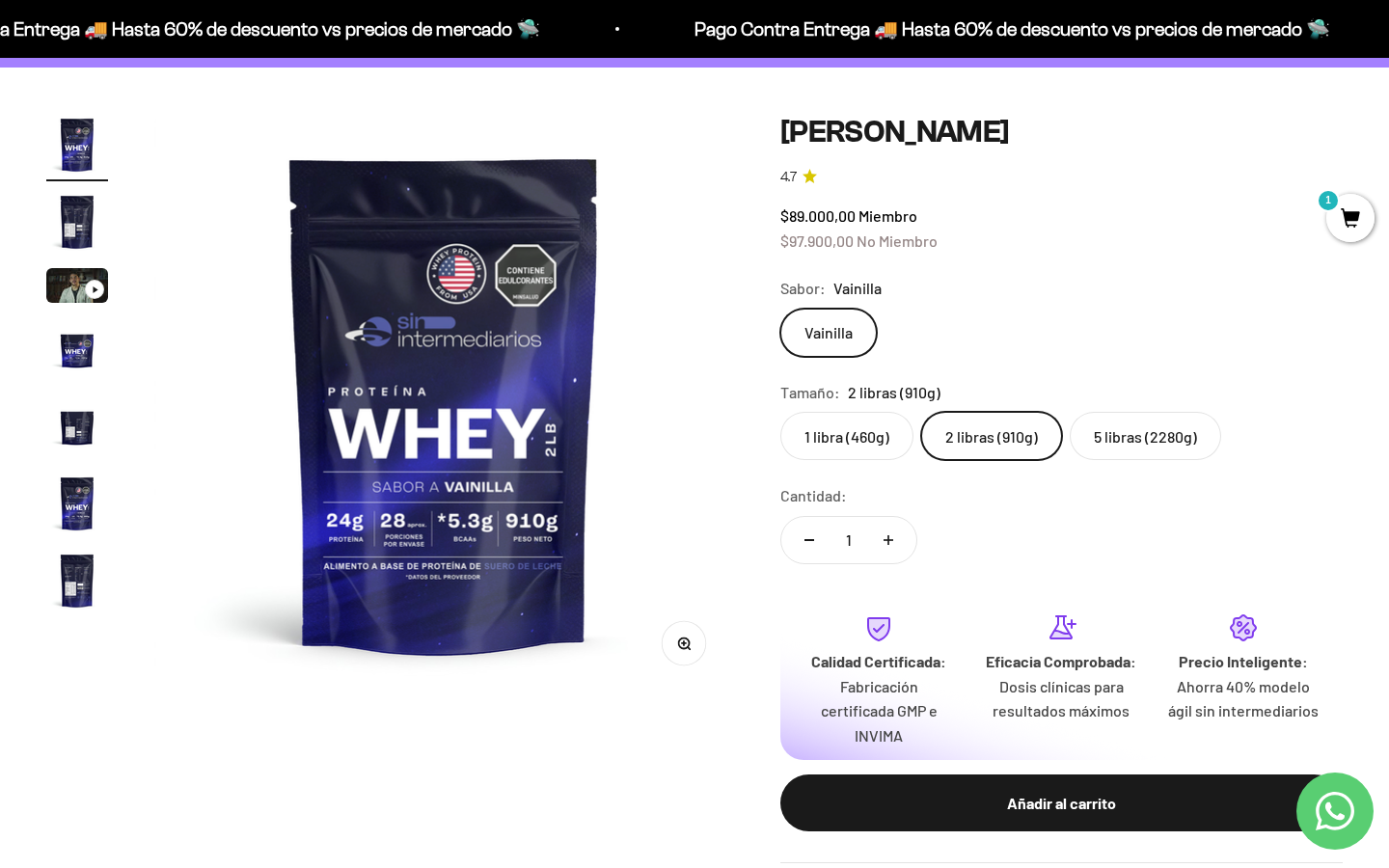
scroll to position [220, 0]
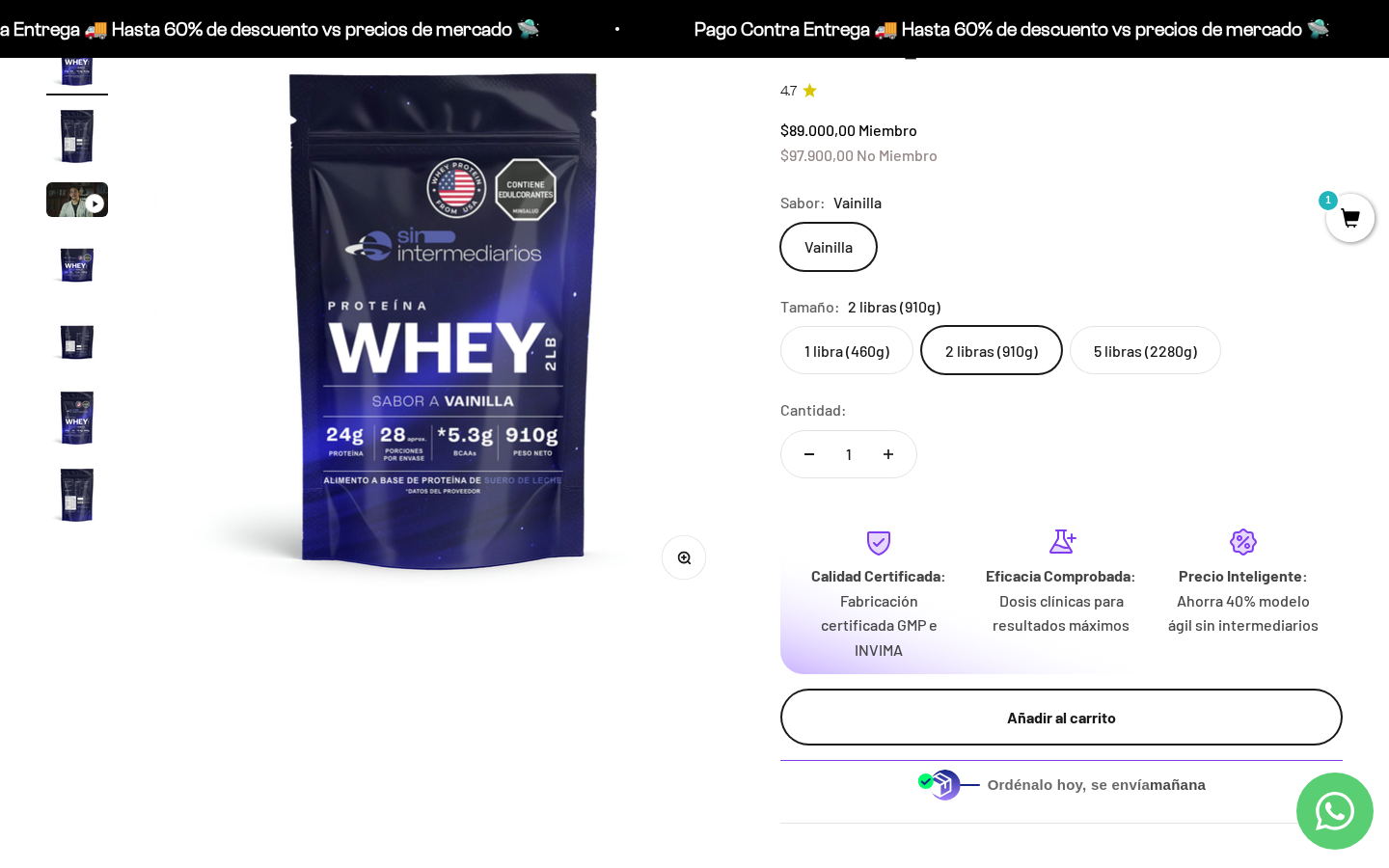
click at [992, 719] on div "Añadir al carrito" at bounding box center [1061, 717] width 485 height 25
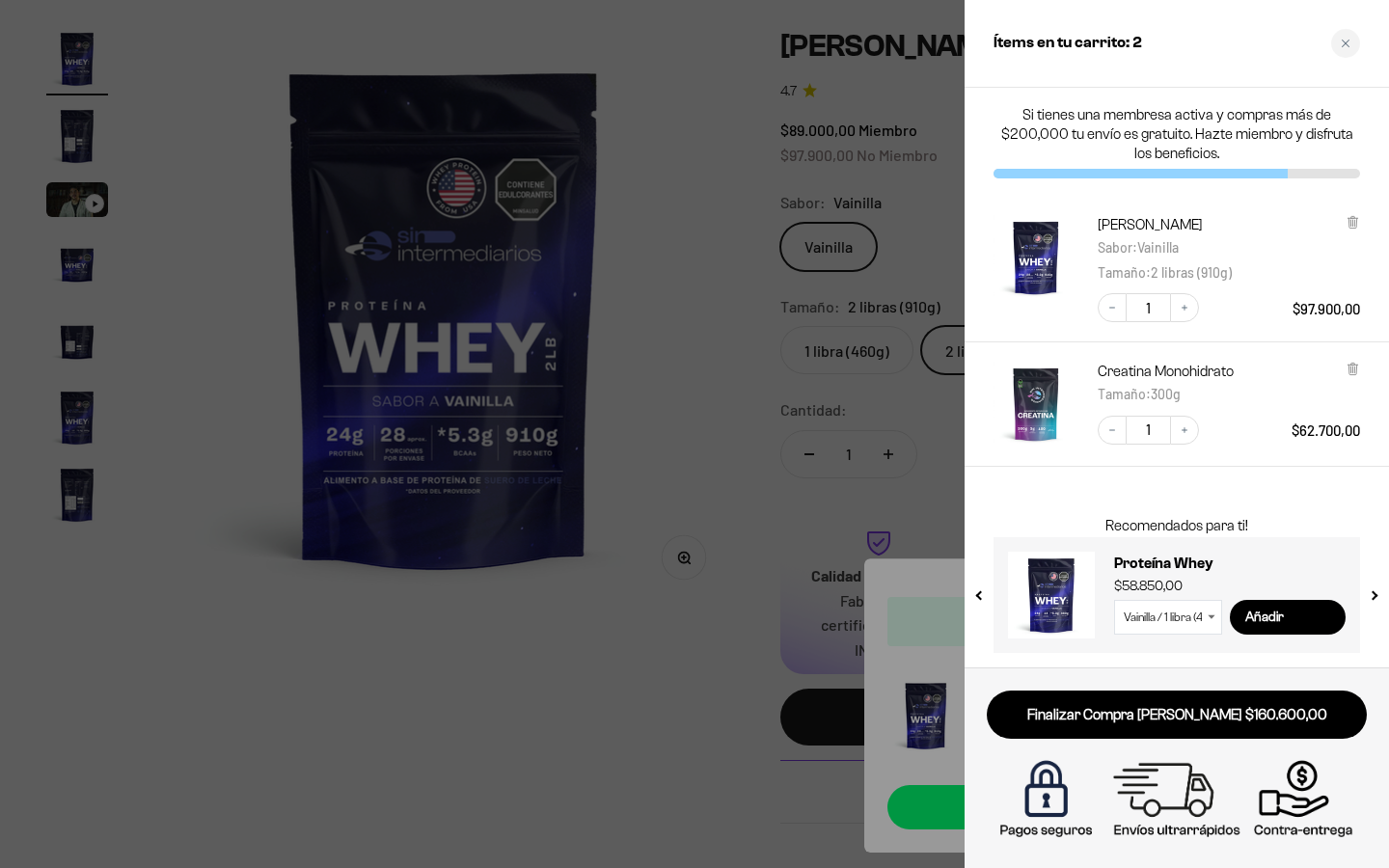
click at [732, 374] on div at bounding box center [694, 434] width 1389 height 868
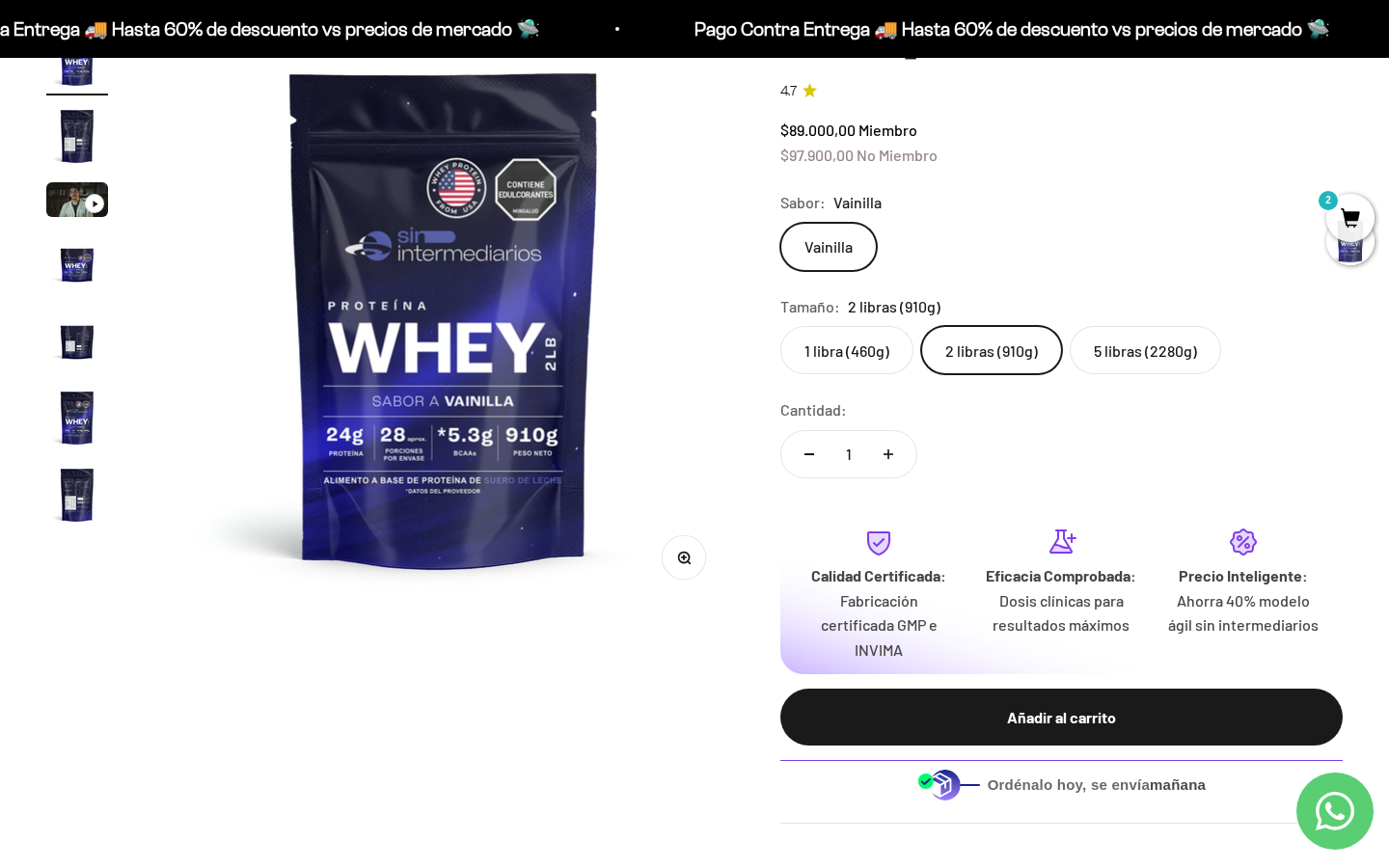
scroll to position [0, 0]
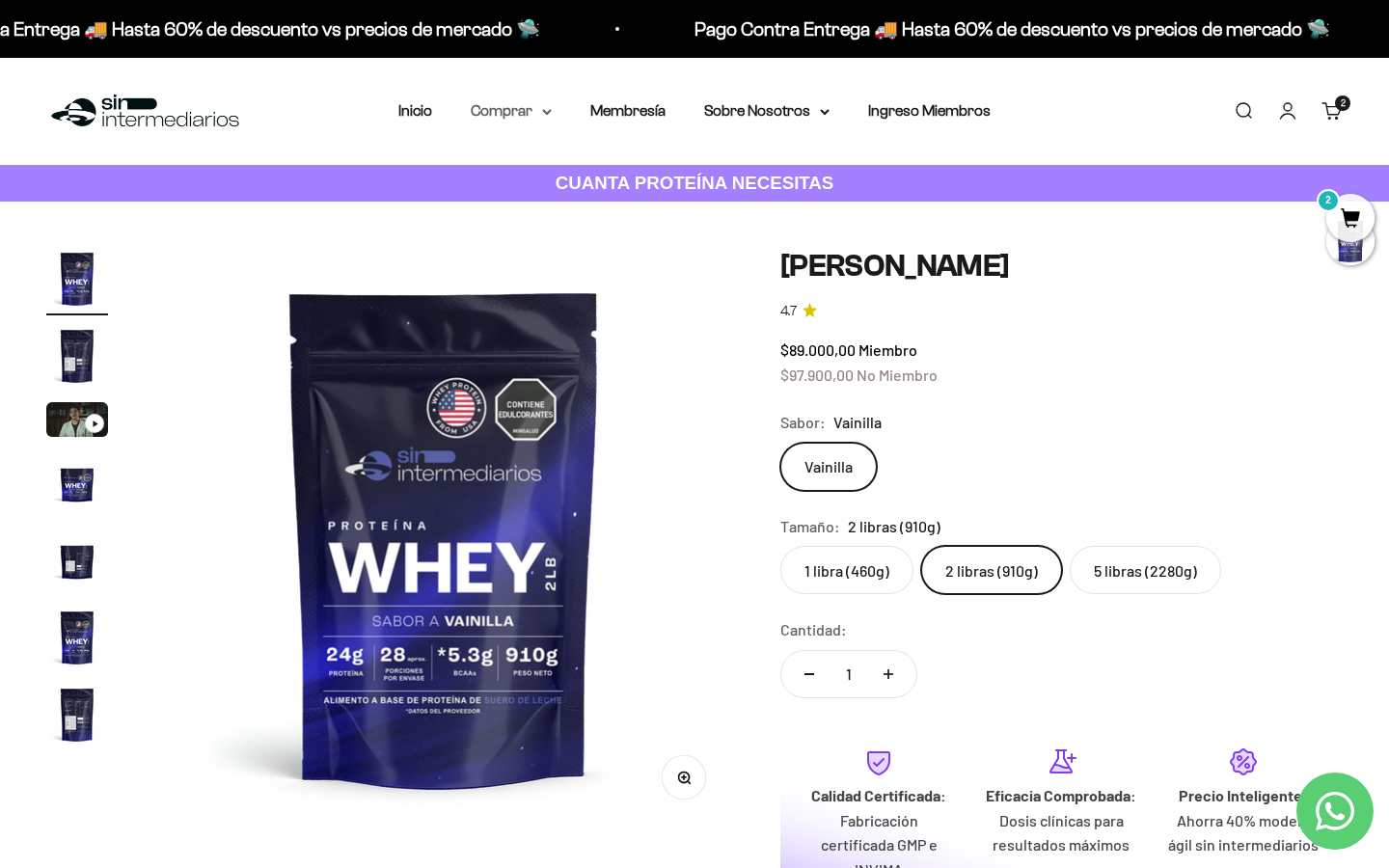
click at [510, 108] on summary "Comprar" at bounding box center [511, 110] width 81 height 25
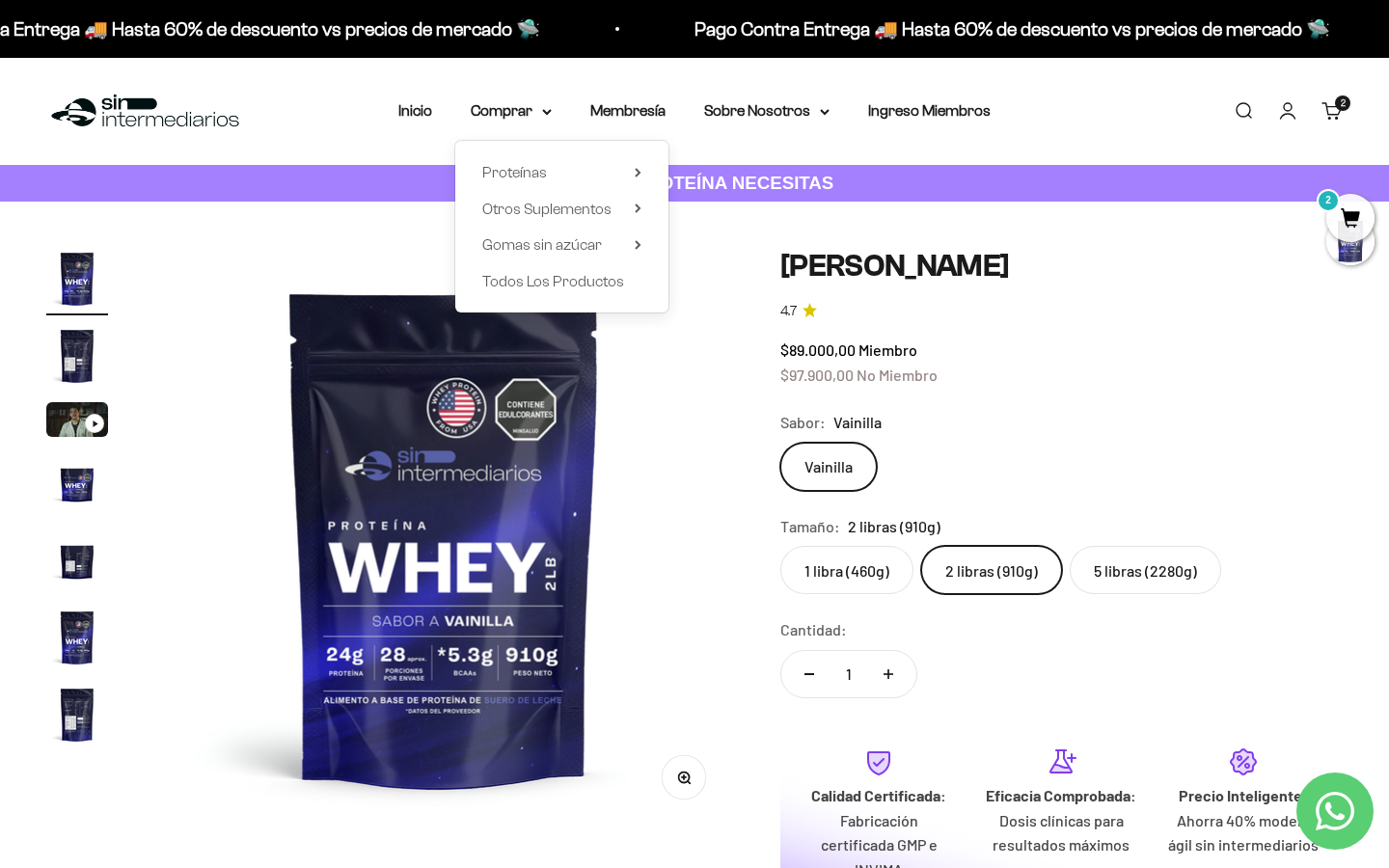
click at [558, 231] on div "Proteínas Ver Todos Whey Iso Vegan" at bounding box center [562, 227] width 213 height 172
click at [561, 242] on span "Gomas sin azúcar" at bounding box center [542, 245] width 119 height 17
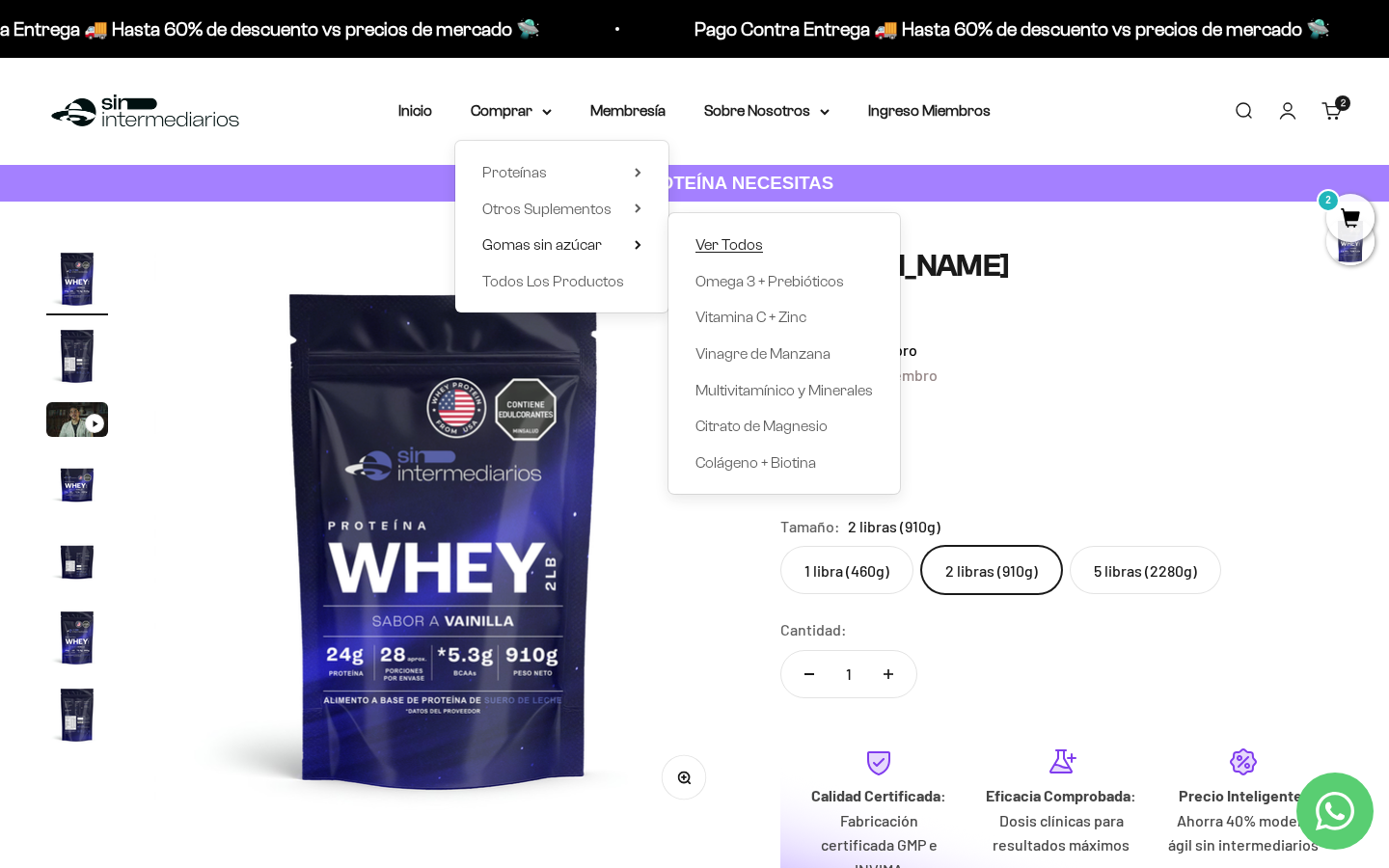
click at [746, 239] on span "Ver Todos" at bounding box center [729, 245] width 67 height 17
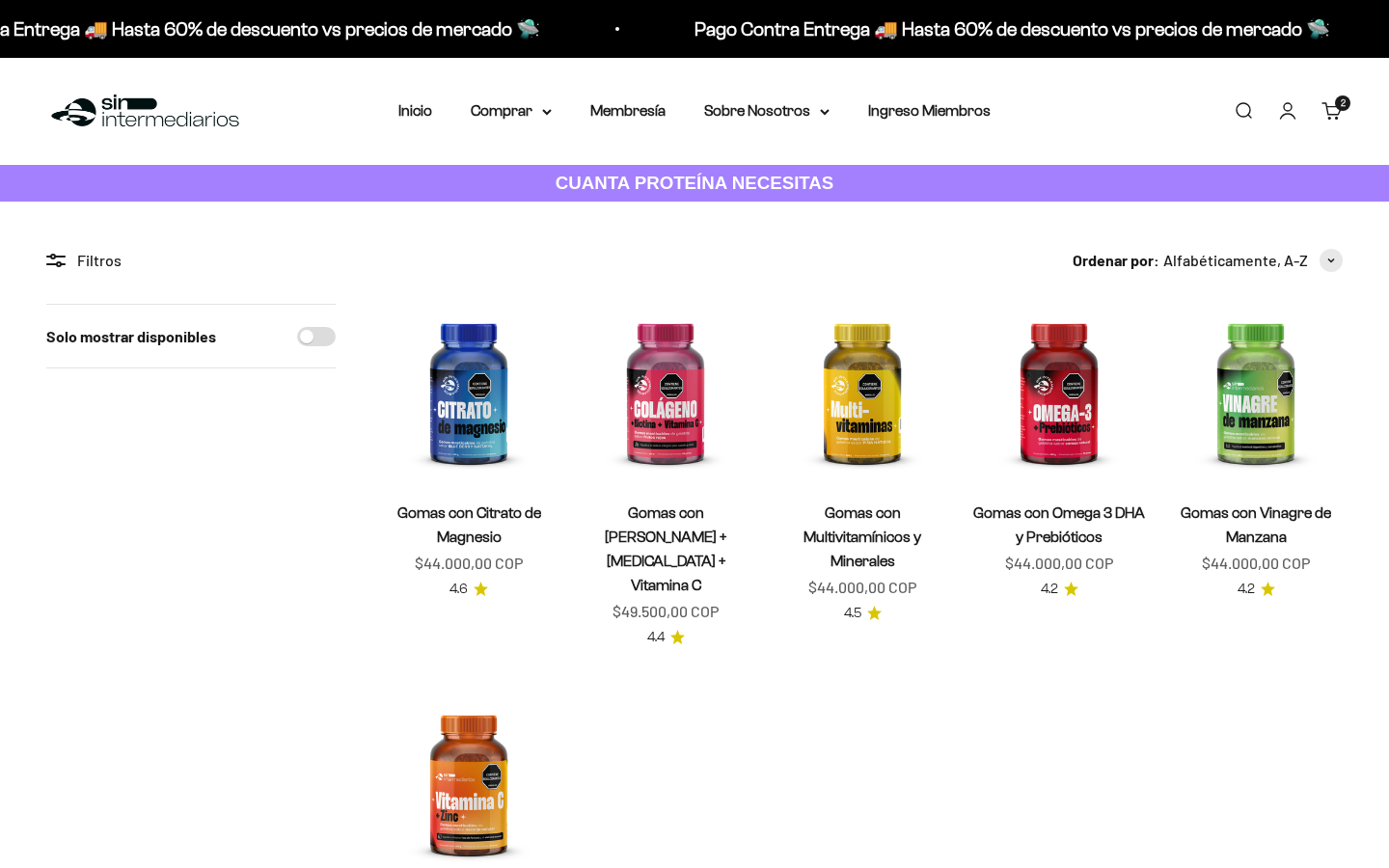
select select "Spanish"
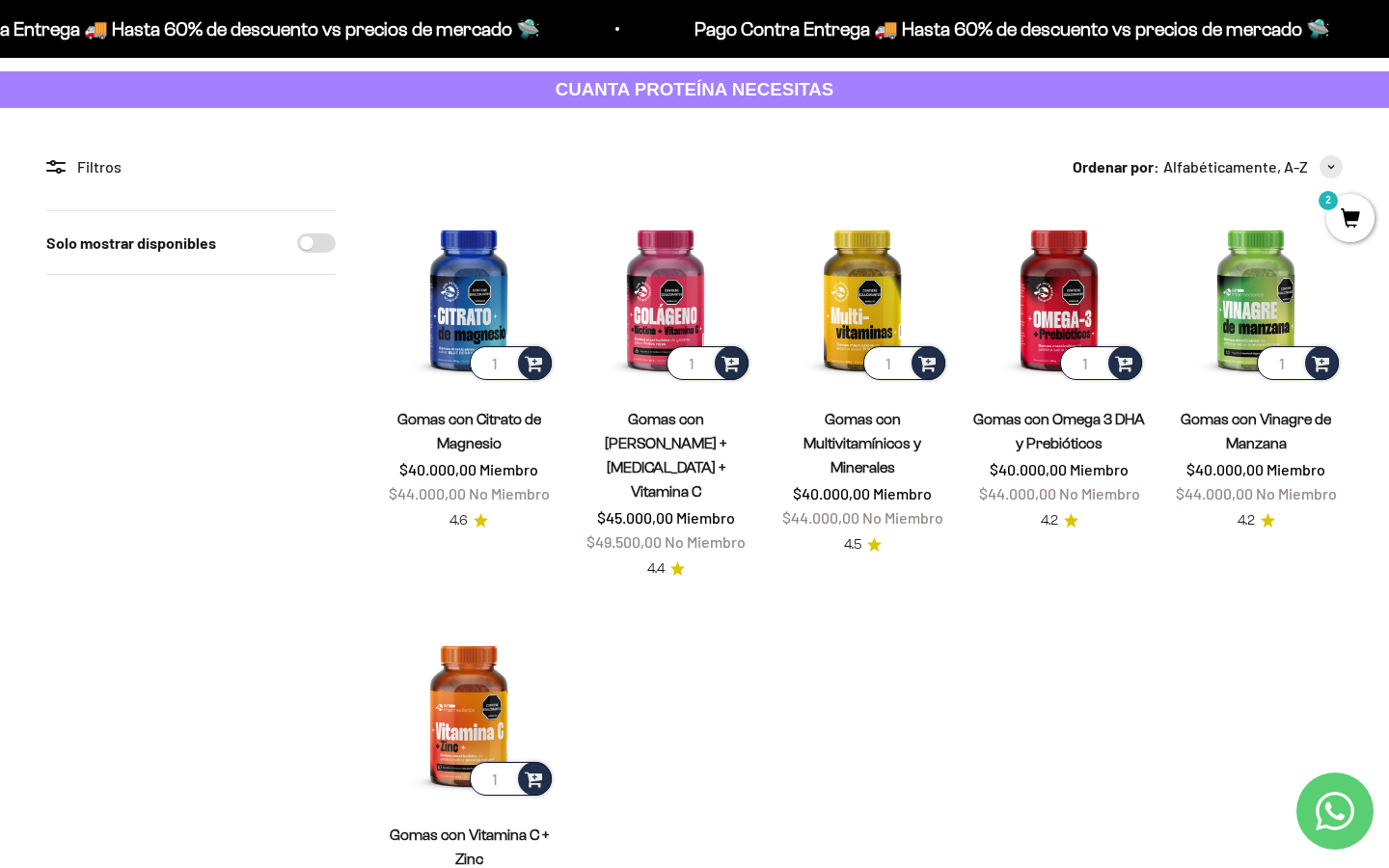
scroll to position [87, 0]
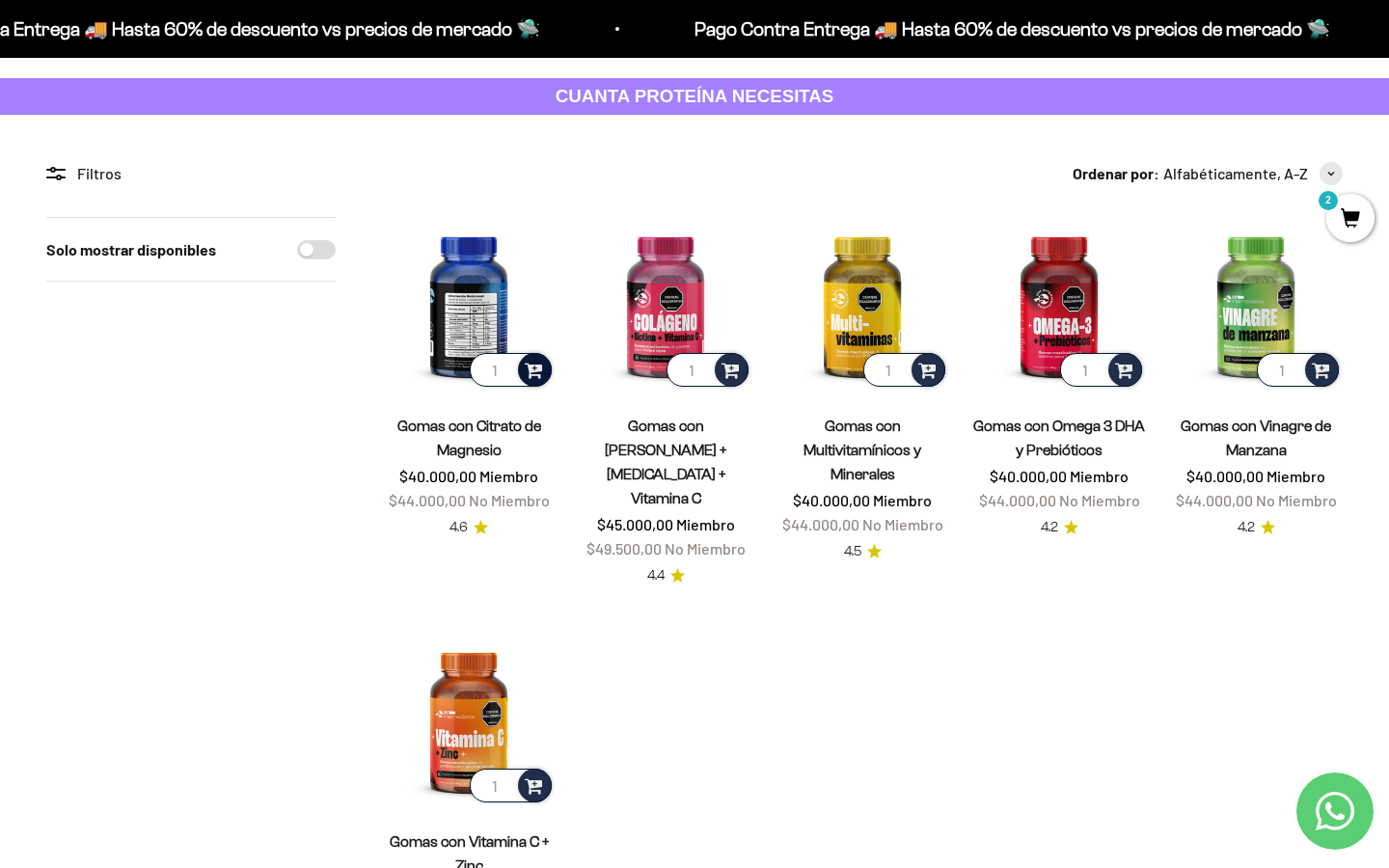
click at [534, 381] on div at bounding box center [535, 370] width 34 height 34
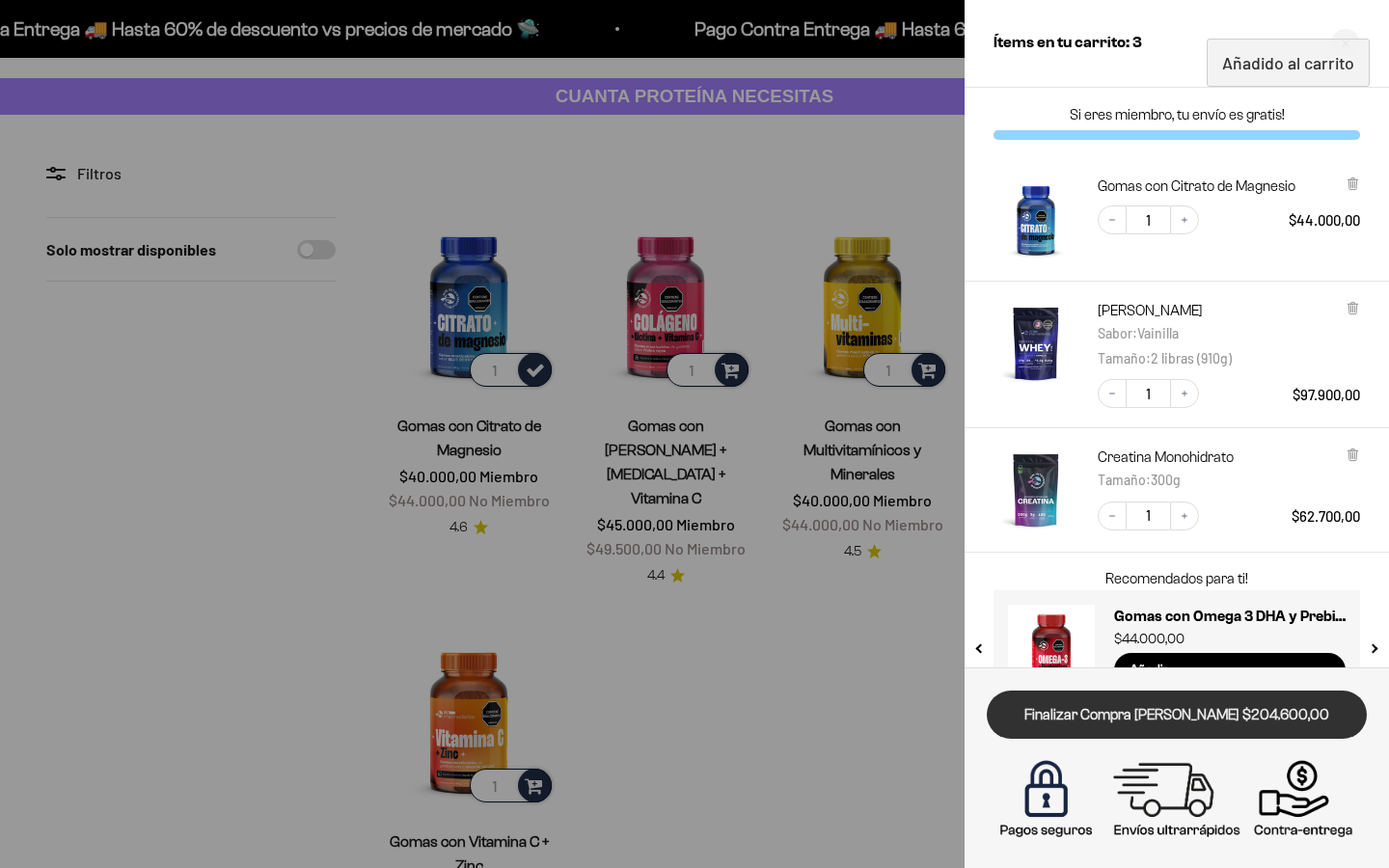
click at [1126, 709] on link "Finalizar Compra [PERSON_NAME] $204.600,00" at bounding box center [1176, 715] width 380 height 49
